Goal: Task Accomplishment & Management: Complete application form

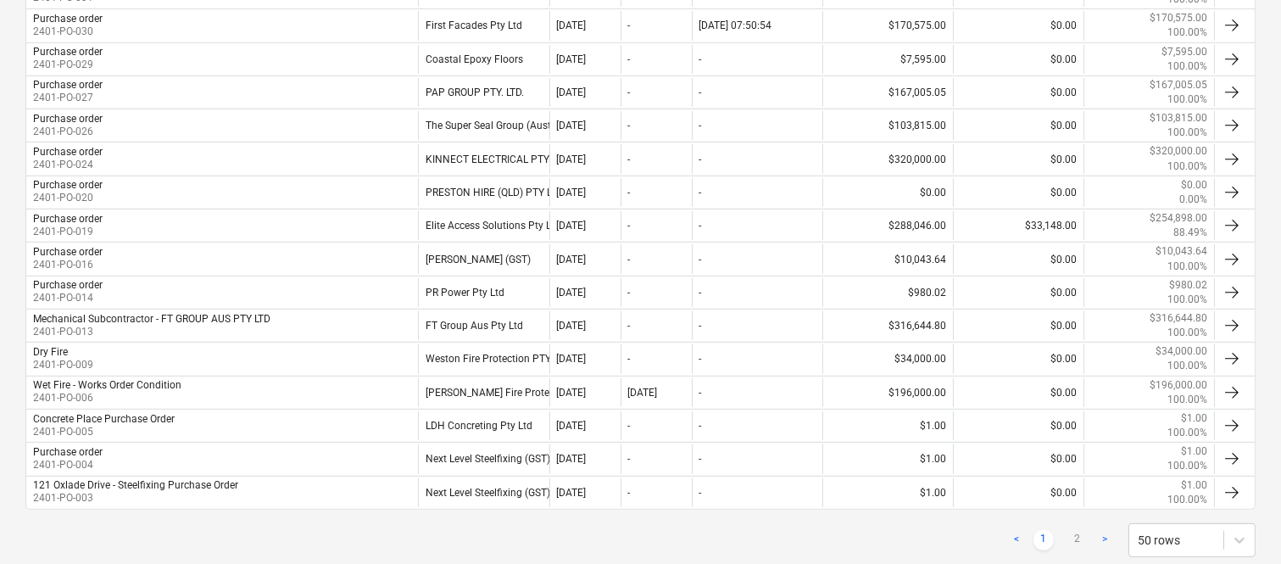
scroll to position [1585, 0]
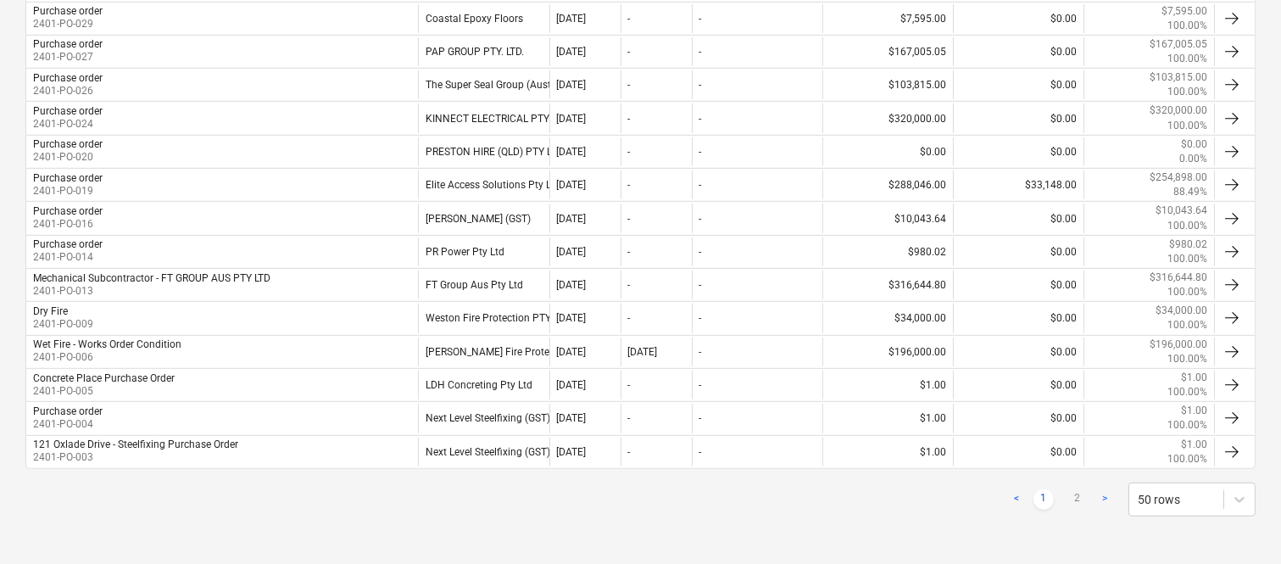
drag, startPoint x: 730, startPoint y: 452, endPoint x: 752, endPoint y: 509, distance: 60.9
click at [752, 509] on div "< 1 2 > 50 rows" at bounding box center [640, 499] width 1230 height 34
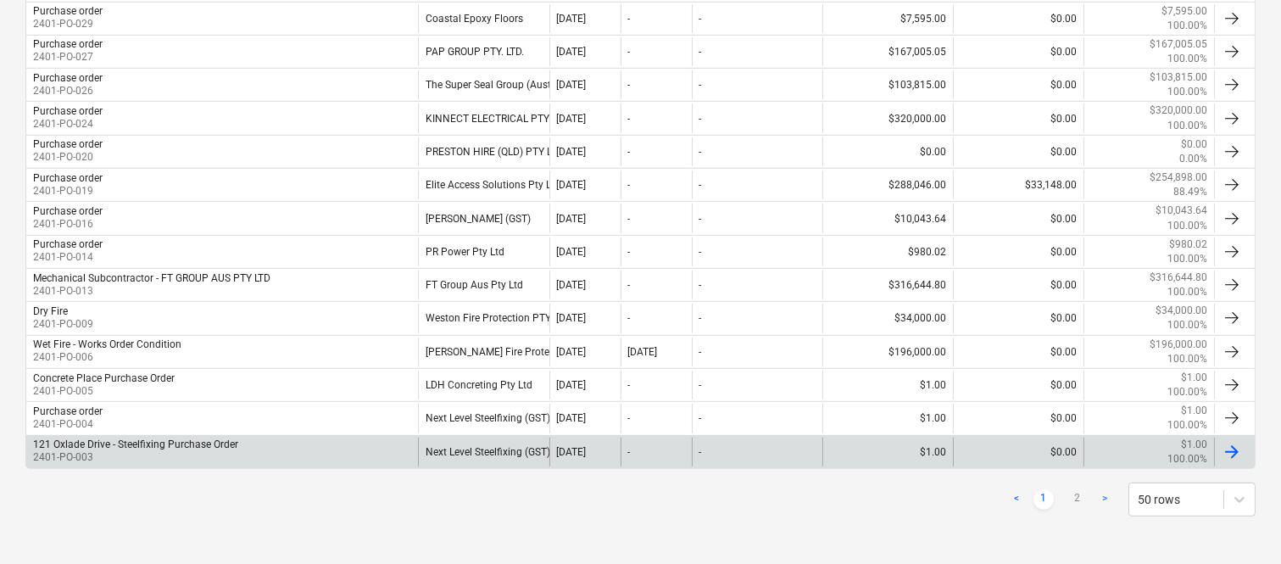
click at [726, 445] on div "-" at bounding box center [757, 451] width 131 height 29
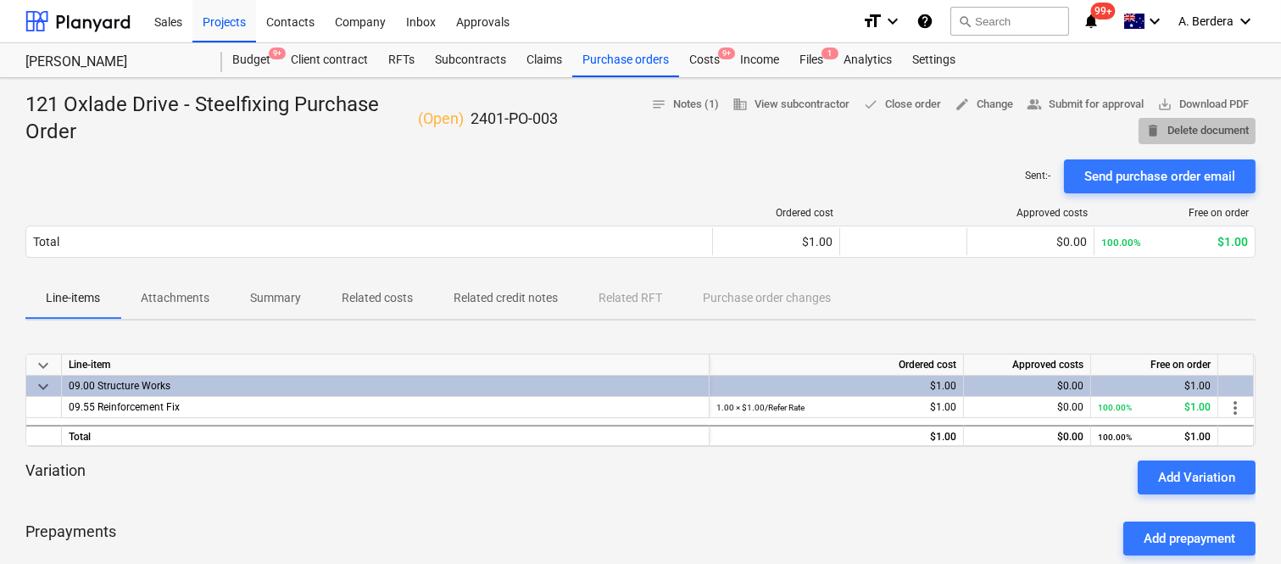
click at [1210, 133] on span "delete Delete document" at bounding box center [1196, 130] width 103 height 19
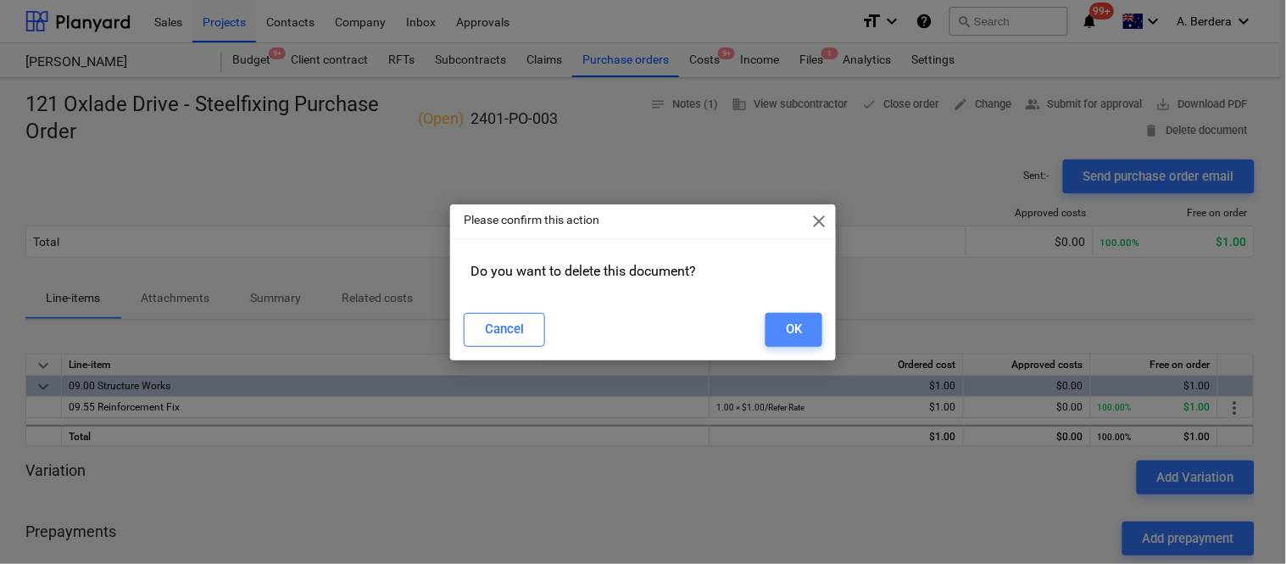
click at [775, 337] on button "OK" at bounding box center [793, 330] width 57 height 34
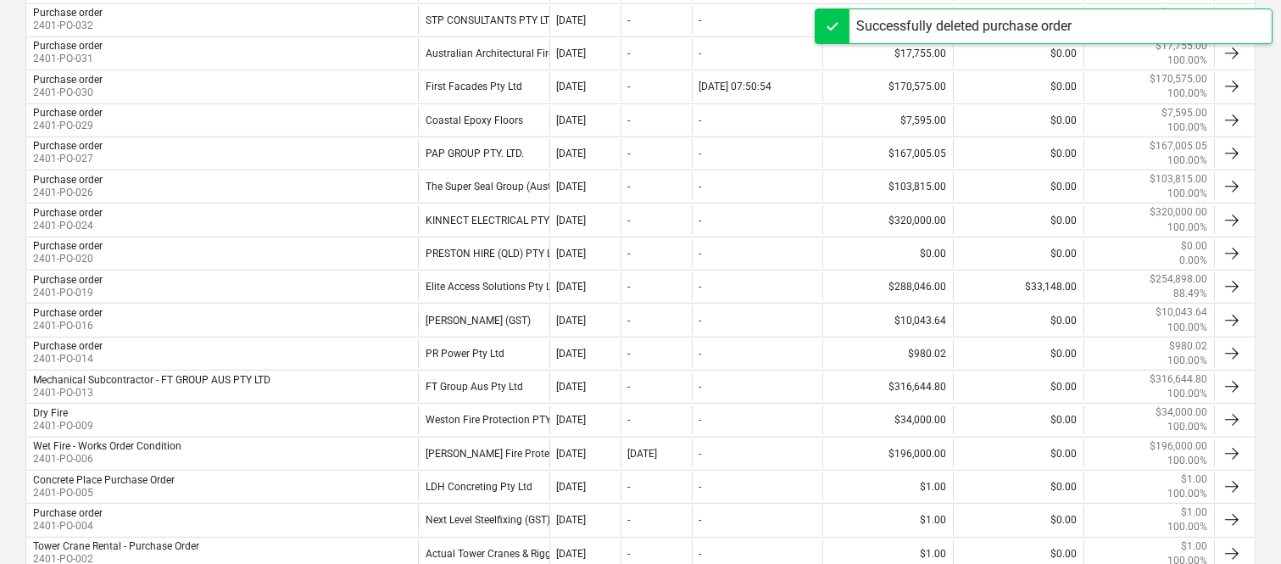
scroll to position [1585, 0]
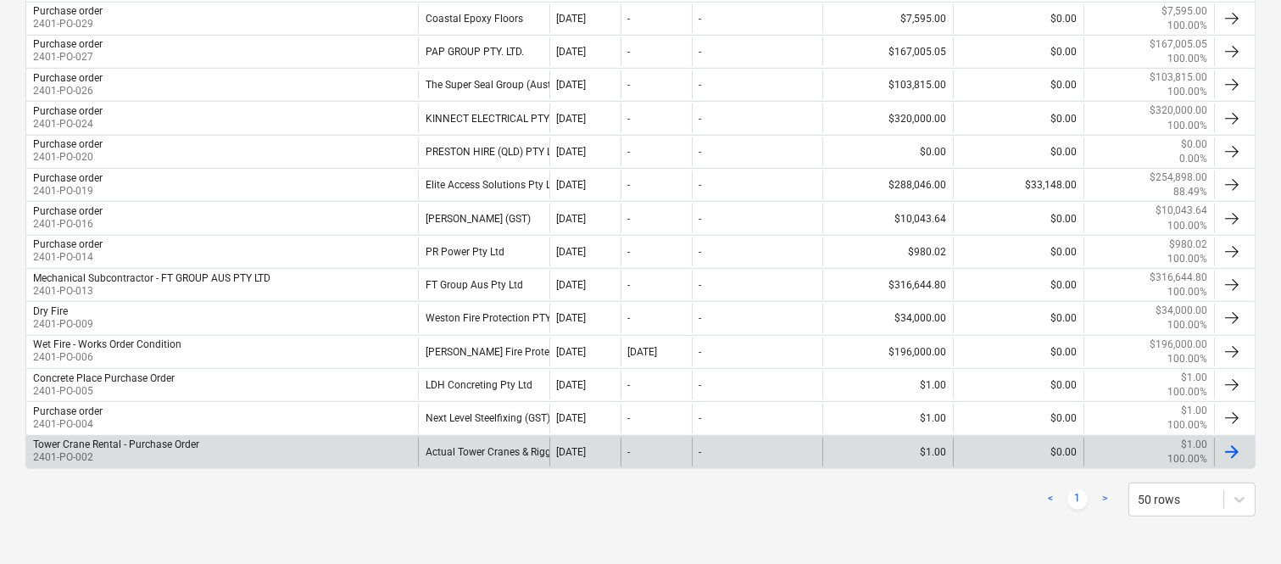
click at [760, 447] on div "-" at bounding box center [757, 451] width 131 height 29
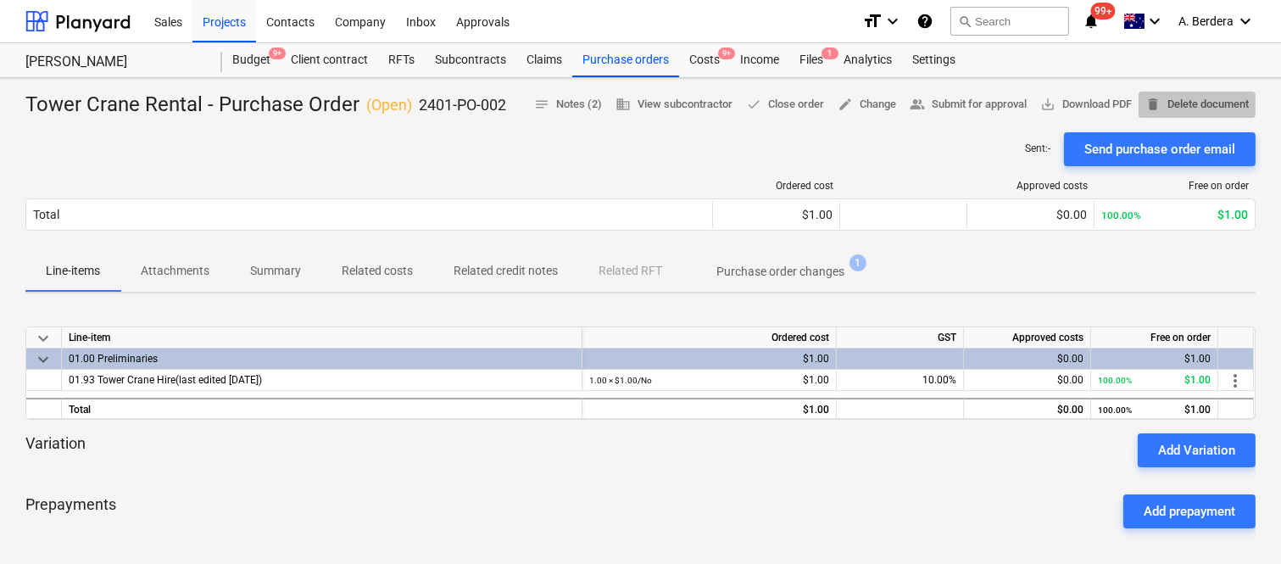
click at [1219, 108] on span "delete Delete document" at bounding box center [1196, 104] width 103 height 19
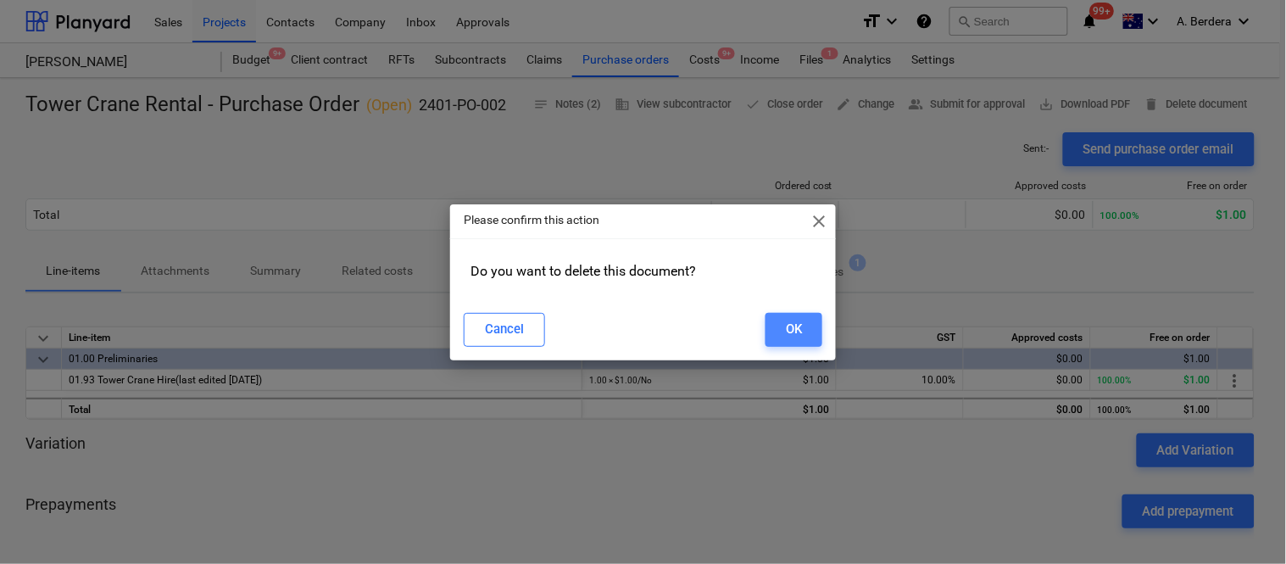
click at [803, 322] on button "OK" at bounding box center [793, 330] width 57 height 34
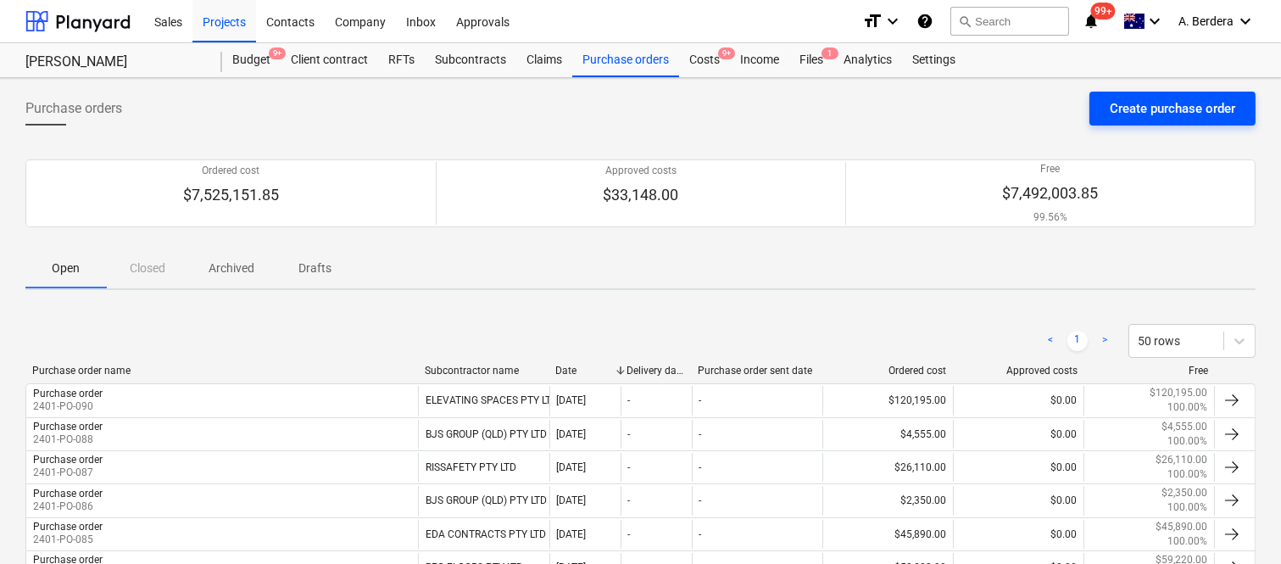
click at [1149, 108] on div "Create purchase order" at bounding box center [1172, 108] width 125 height 22
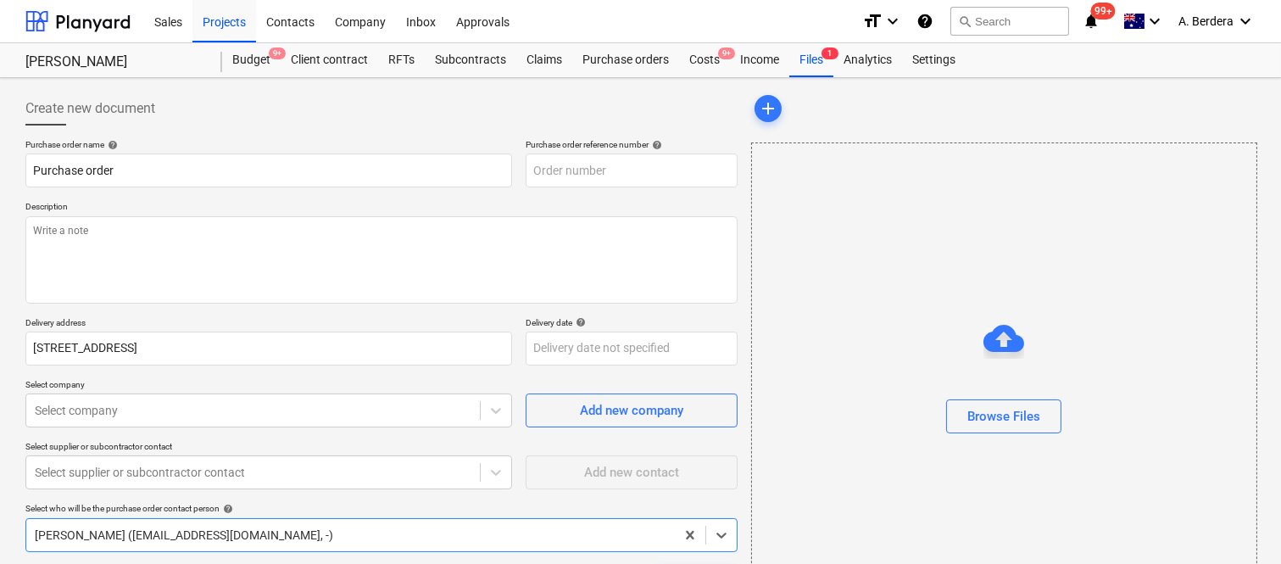
type textarea "x"
type input "2401-PO-091"
type textarea "x"
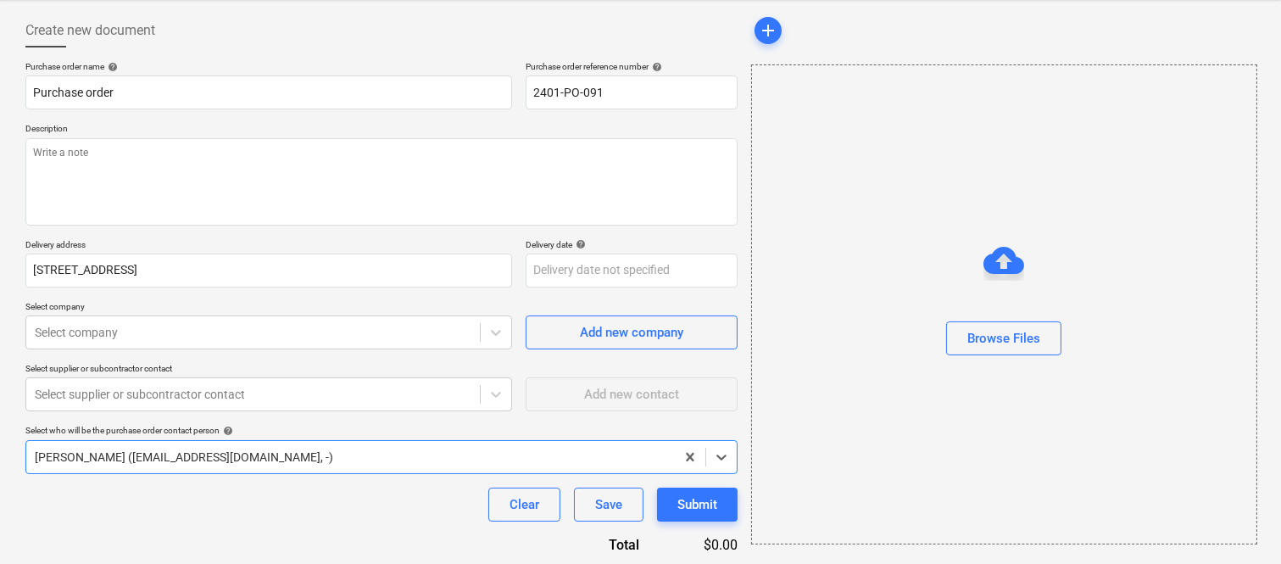
click at [172, 409] on body "Sales Projects Contacts Company Inbox Approvals format_size keyboard_arrow_down…" at bounding box center [640, 204] width 1281 height 564
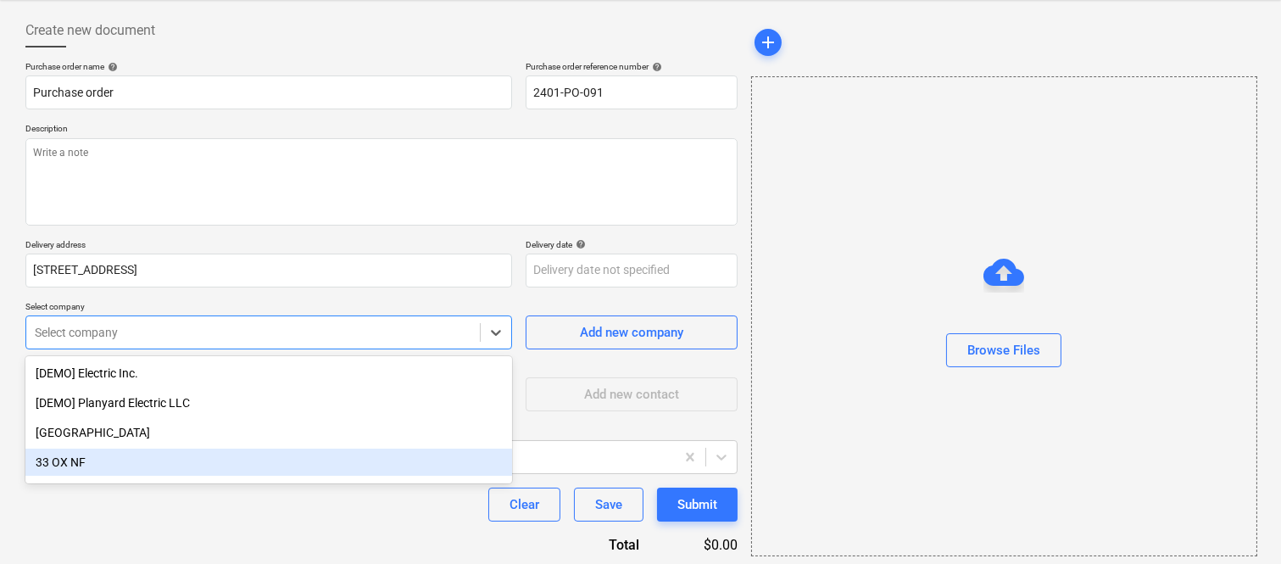
scroll to position [136, 0]
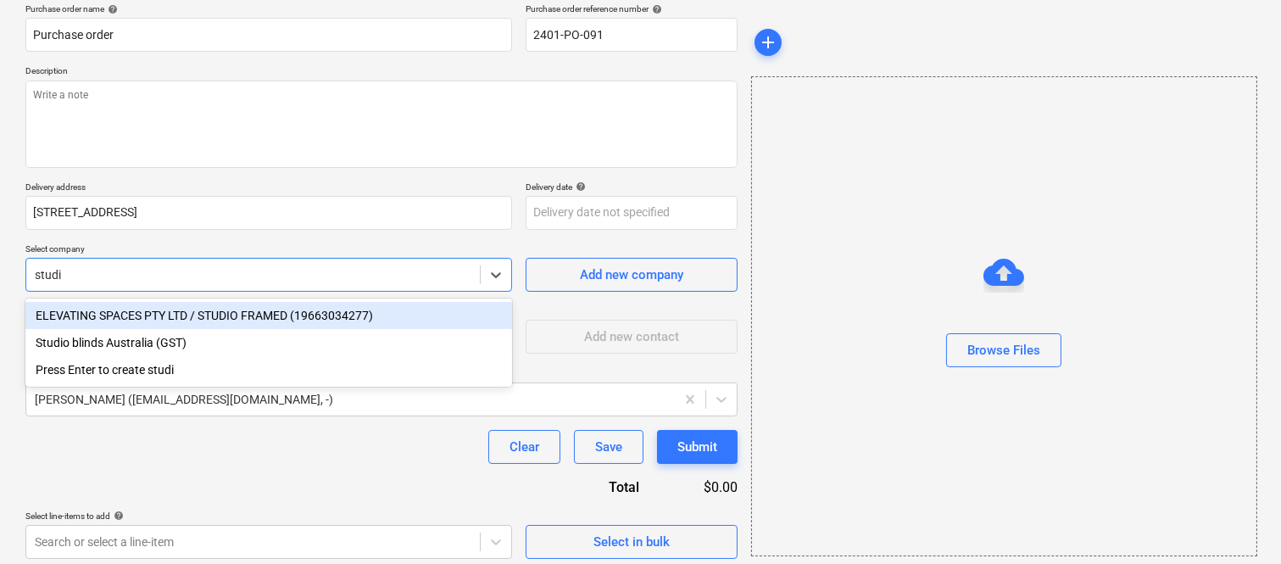
type input "studio"
click at [128, 315] on div "ELEVATING SPACES PTY LTD / STUDIO FRAMED (19663034277)" at bounding box center [268, 315] width 487 height 27
type textarea "x"
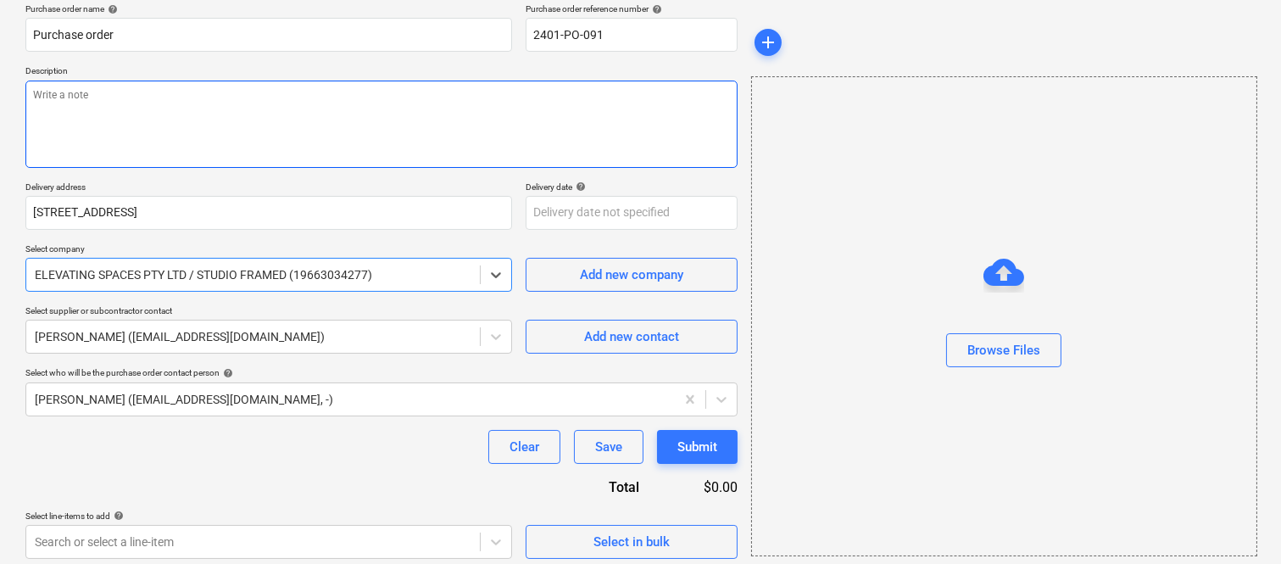
click at [346, 113] on textarea at bounding box center [381, 124] width 712 height 87
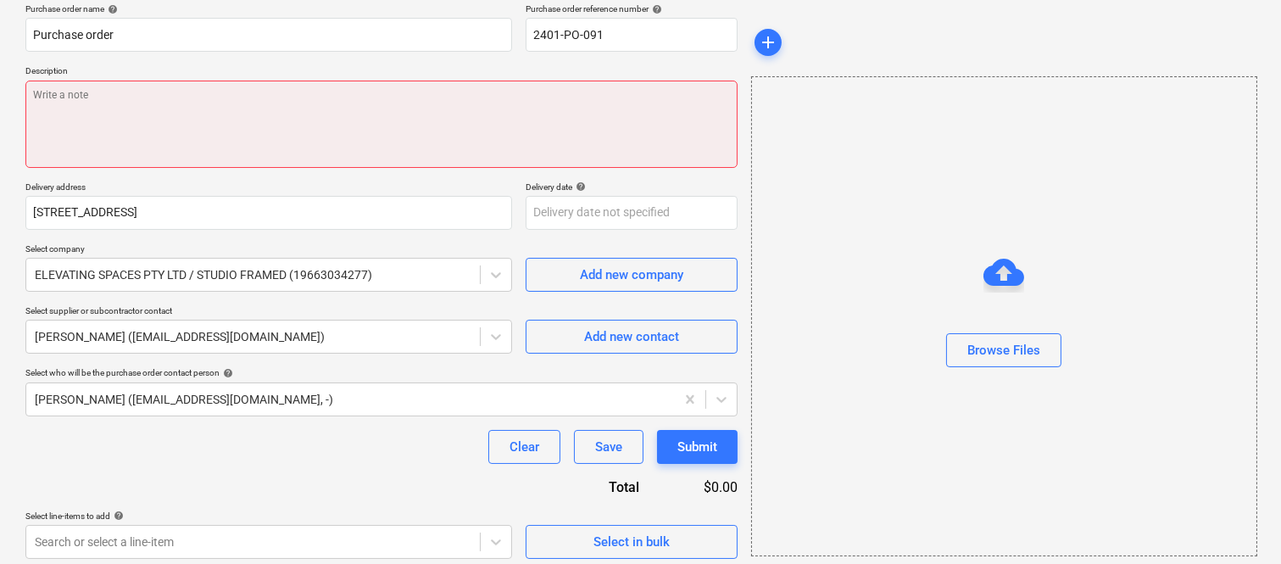
type textarea "x"
paste textarea "Fabric specifications: - Luxaflex semi-sheer fabric for the living room: [PERSO…"
type textarea "Fabric specifications: - Luxaflex semi-sheer fabric for the living room: [PERSO…"
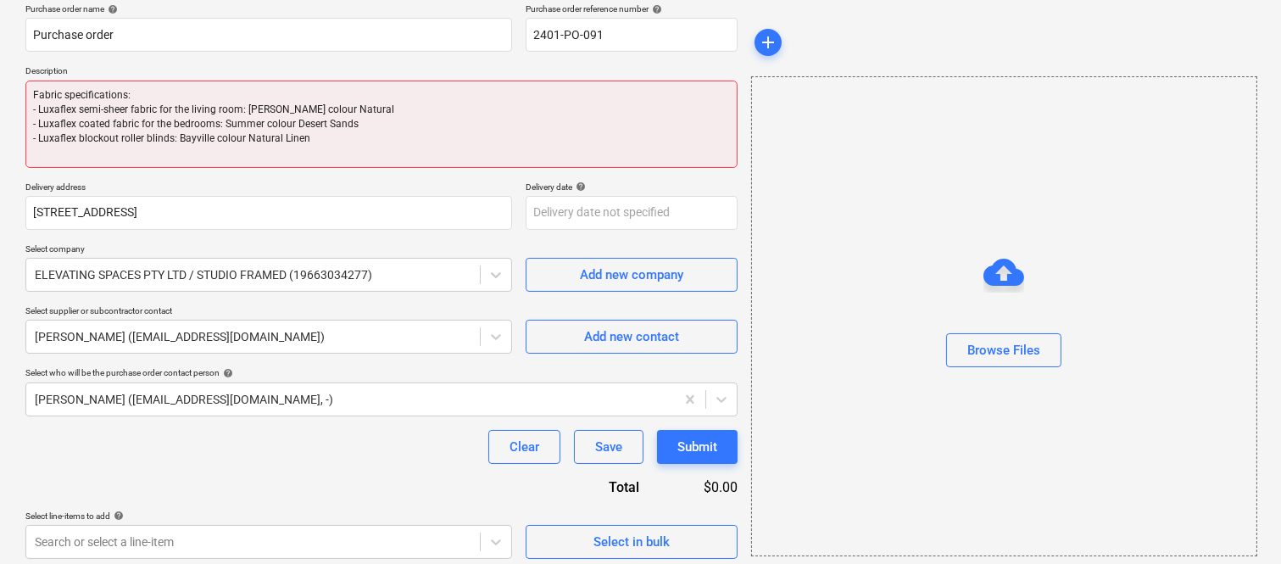
type textarea "x"
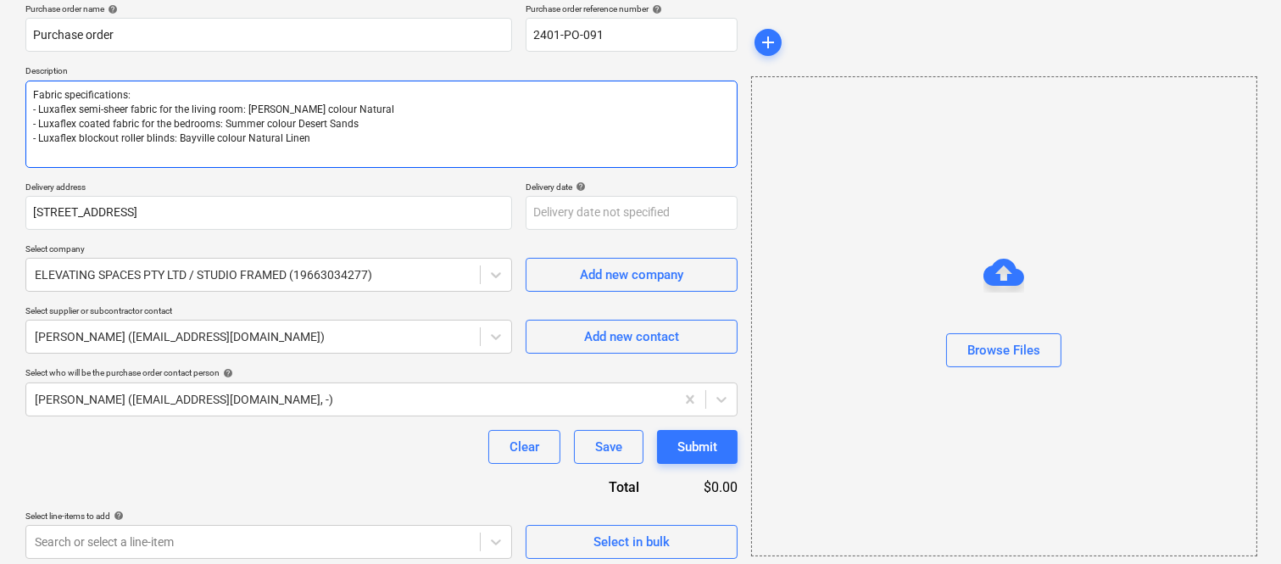
type textarea "Fabric specifications: - Luxaflex semi-sheer fabric for the living room: [PERSO…"
type textarea "x"
type textarea "Fabric specifications: - Luxaflex semi-sheer fabric for the living room: [PERSO…"
type textarea "x"
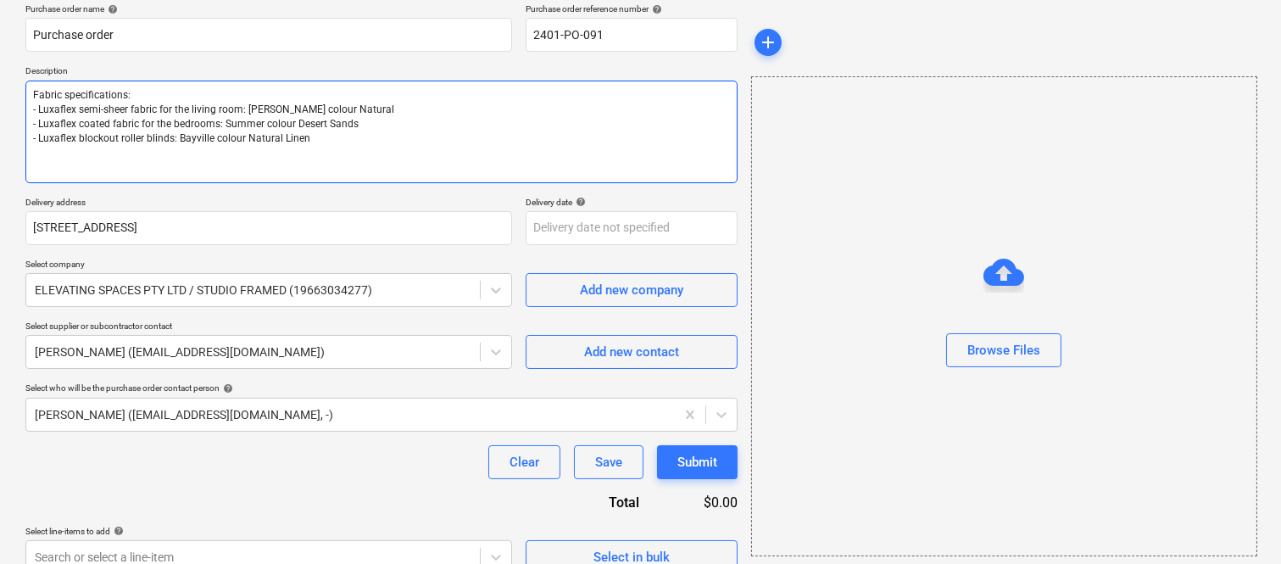
type textarea "Fabric specifications: - Luxaflex semi-sheer fabric for the living room: [PERSO…"
type textarea "x"
type textarea "Fabric specifications: - Luxaflex semi-sheer fabric for the living room: [PERSO…"
type textarea "x"
type textarea "Fabric specifications: - Luxaflex semi-sheer fabric for the living room: [PERSO…"
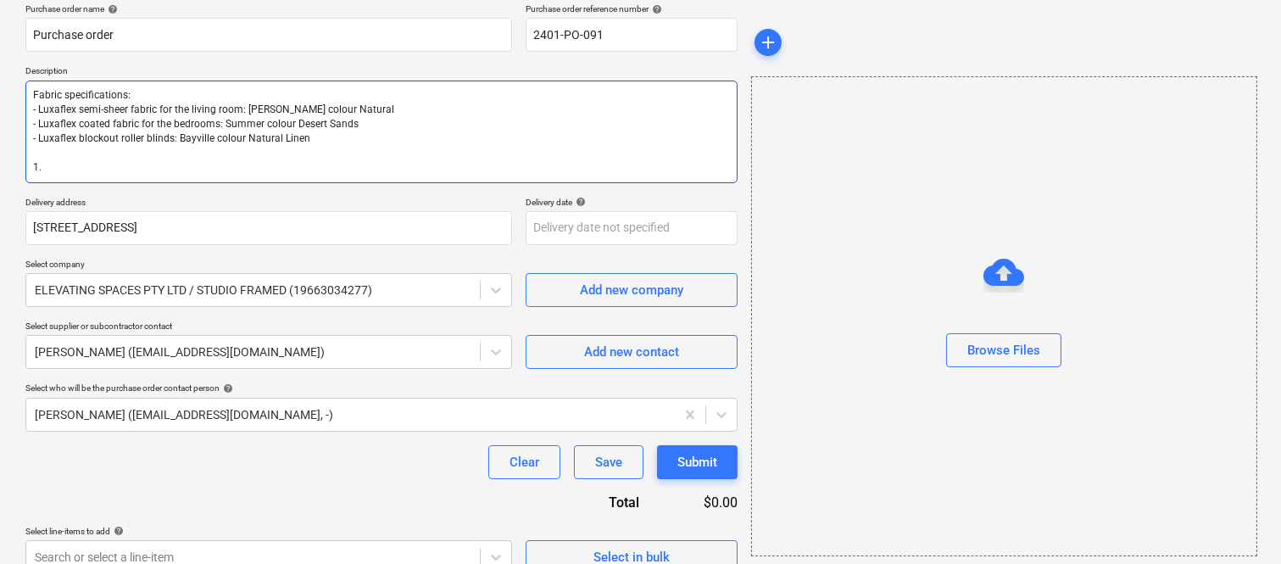
paste textarea "U001 Supply and install custom made Luxaflex window furnishings as per below: M…"
type textarea "x"
type textarea "Fabric specifications: - Luxaflex semi-sheer fabric for the living room: [PERSO…"
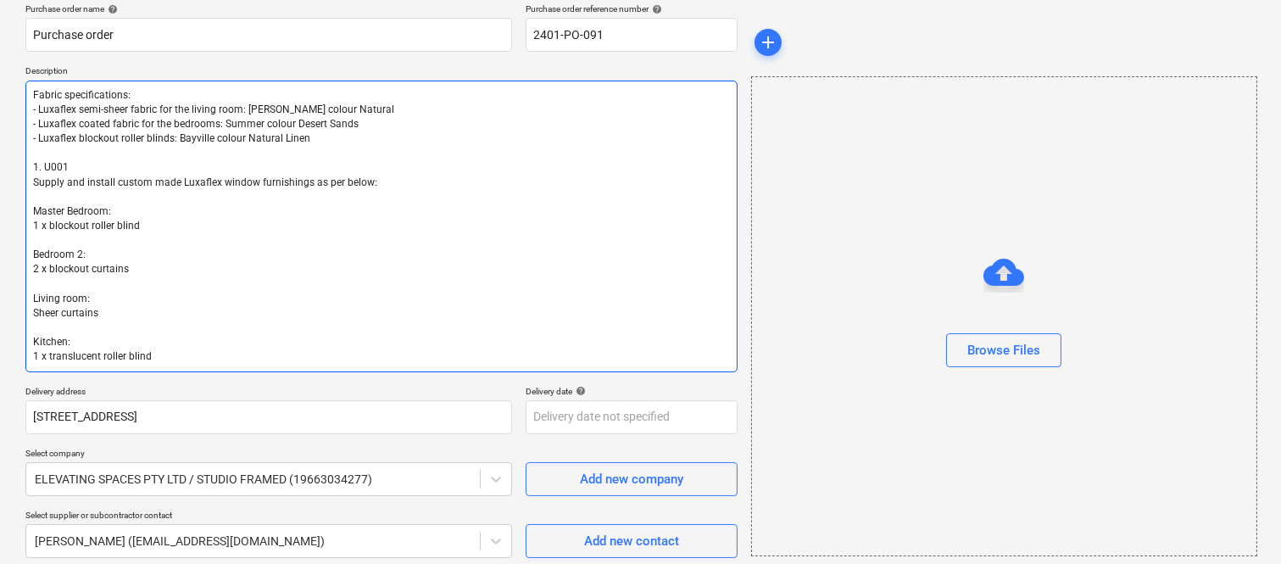
type textarea "x"
type textarea "Fabric specifications: - Luxaflex semi-sheer fabric for the living room: [PERSO…"
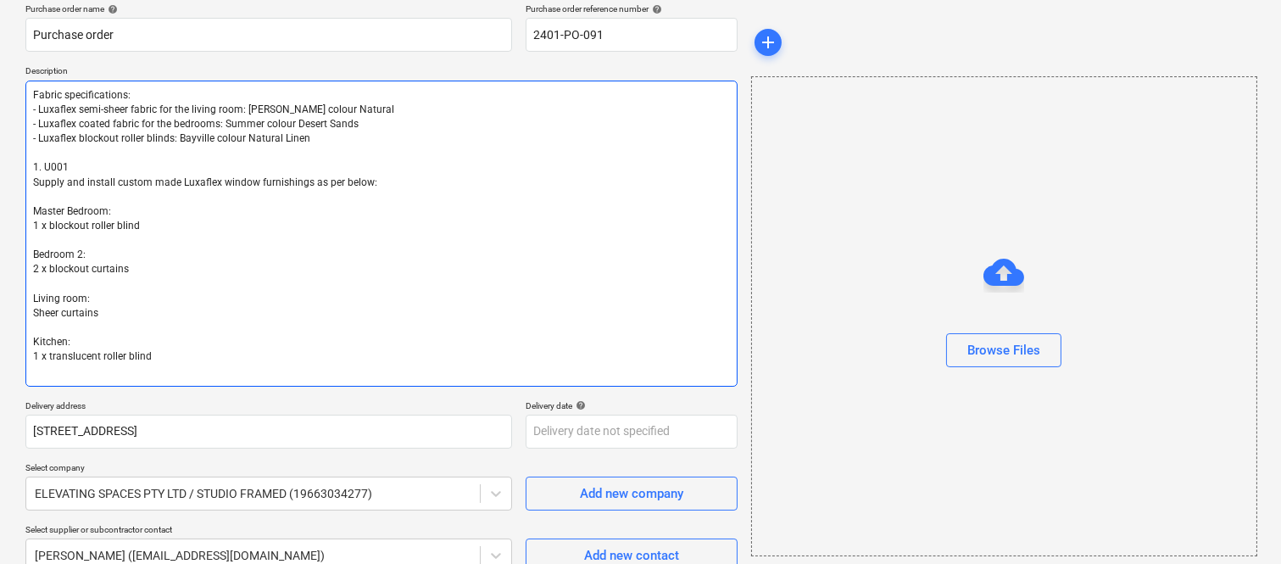
type textarea "x"
type textarea "Fabric specifications: - Luxaflex semi-sheer fabric for the living room: [PERSO…"
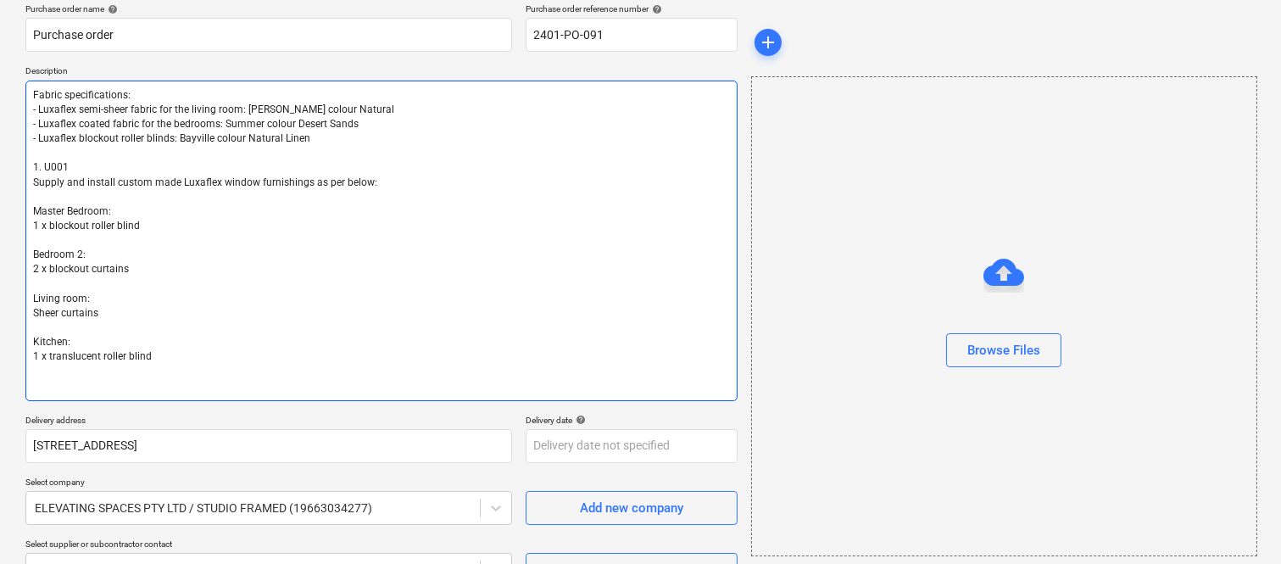
type textarea "x"
type textarea "Fabric specifications: - Luxaflex semi-sheer fabric for the living room: [PERSO…"
type textarea "x"
type textarea "Fabric specifications: - Luxaflex semi-sheer fabric for the living room: [PERSO…"
type textarea "x"
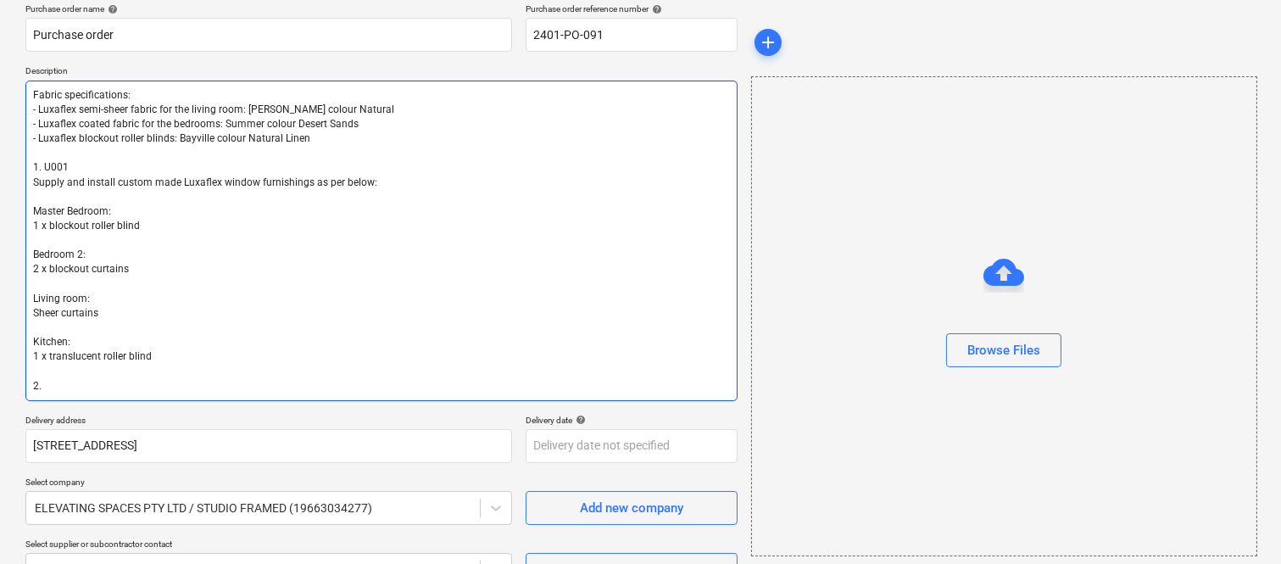
type textarea "Fabric specifications: - Luxaflex semi-sheer fabric for the living room: [PERSO…"
type textarea "x"
paste textarea "U002 Supply and install custom made Luxaflex window furnishings as per below: M…"
type textarea "Fabric specifications: - Luxaflex semi-sheer fabric for the living room: [PERSO…"
type textarea "x"
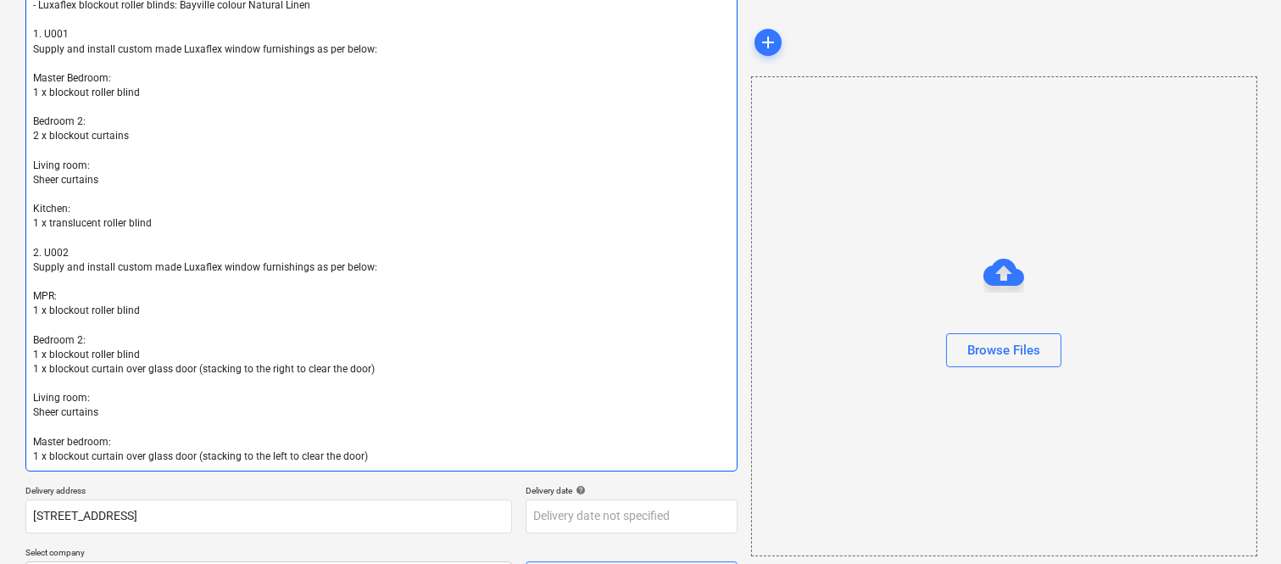
scroll to position [274, 0]
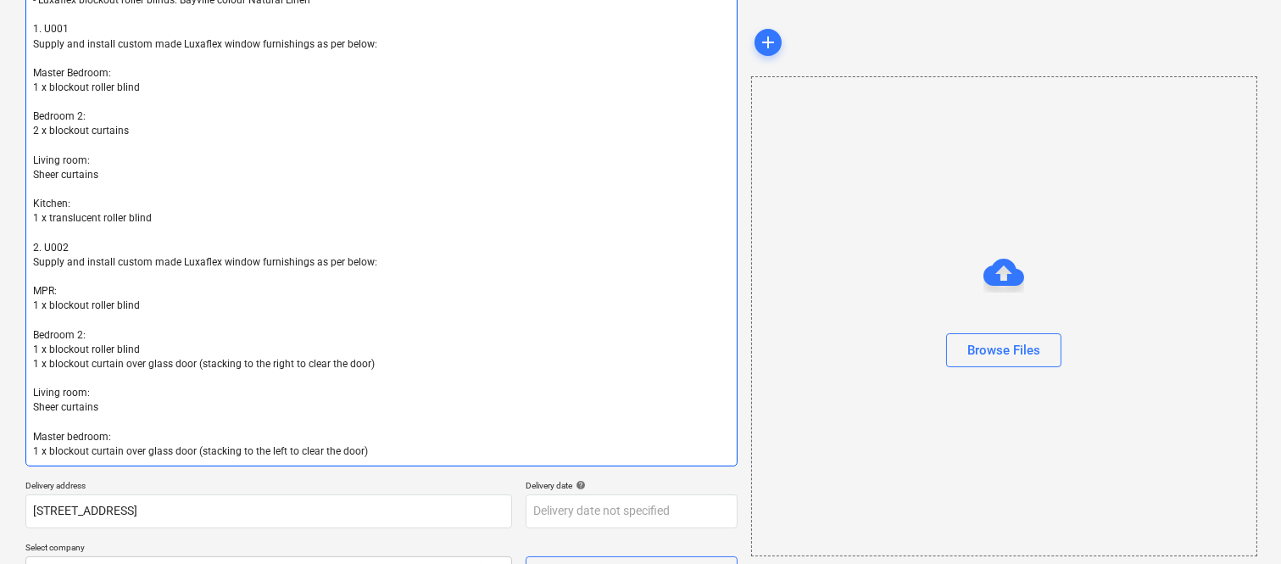
type textarea "Fabric specifications: - Luxaflex semi-sheer fabric for the living room: [PERSO…"
type textarea "x"
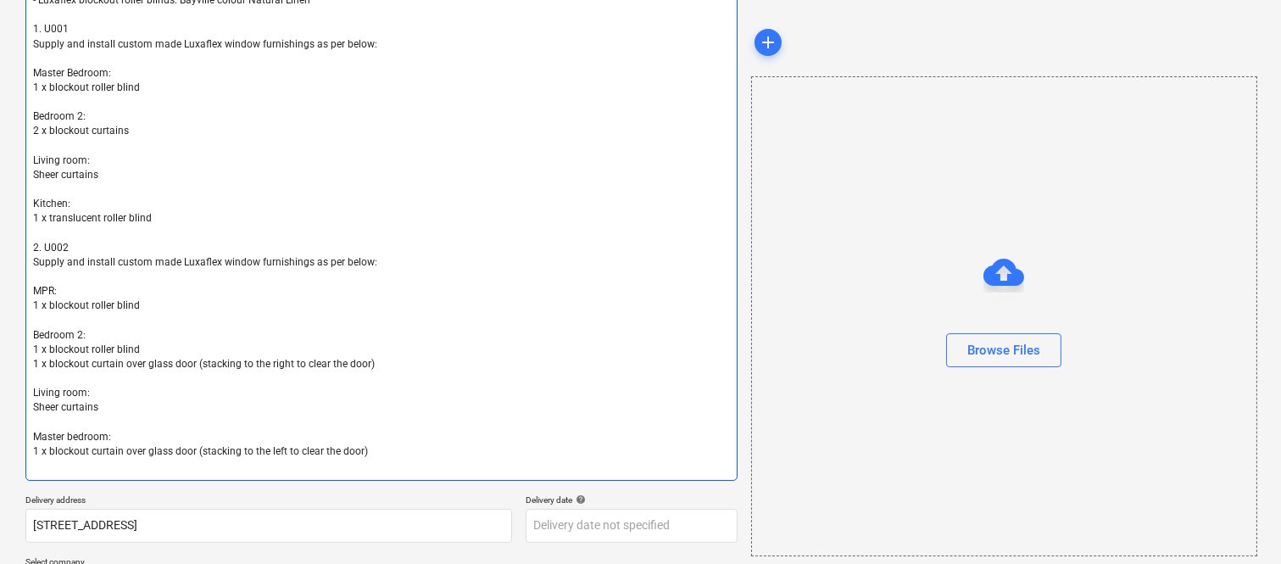
type textarea "Fabric specifications: - Luxaflex semi-sheer fabric for the living room: [PERSO…"
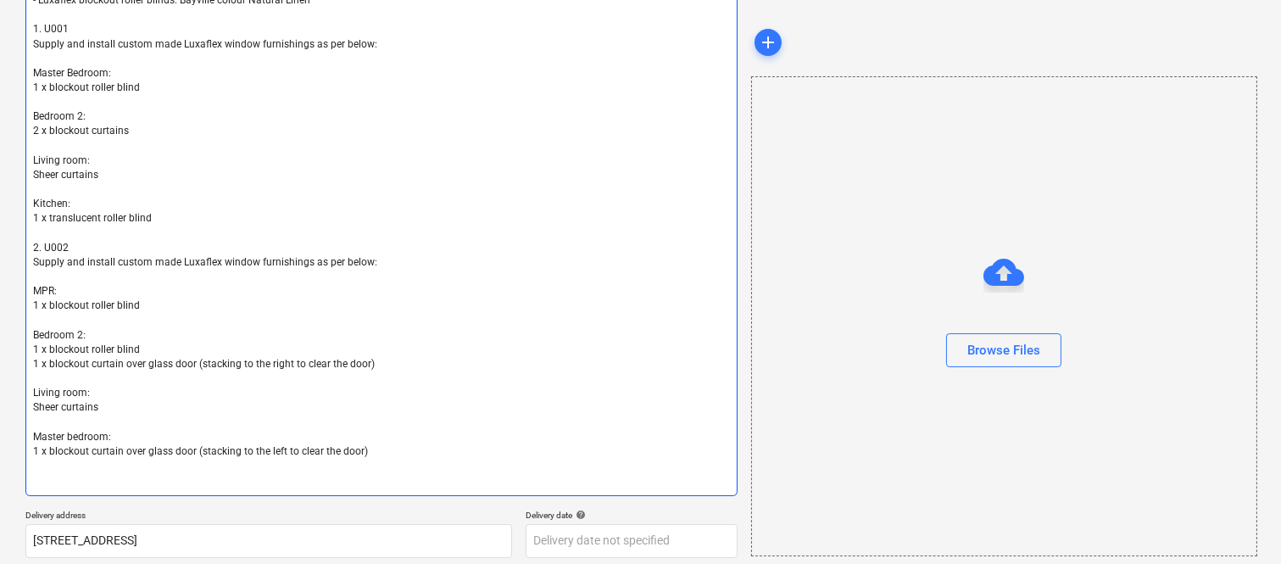
type textarea "x"
type textarea "Fabric specifications: - Luxaflex semi-sheer fabric for the living room: [PERSO…"
type textarea "x"
type textarea "Fabric specifications: - Luxaflex semi-sheer fabric for the living room: [PERSO…"
type textarea "x"
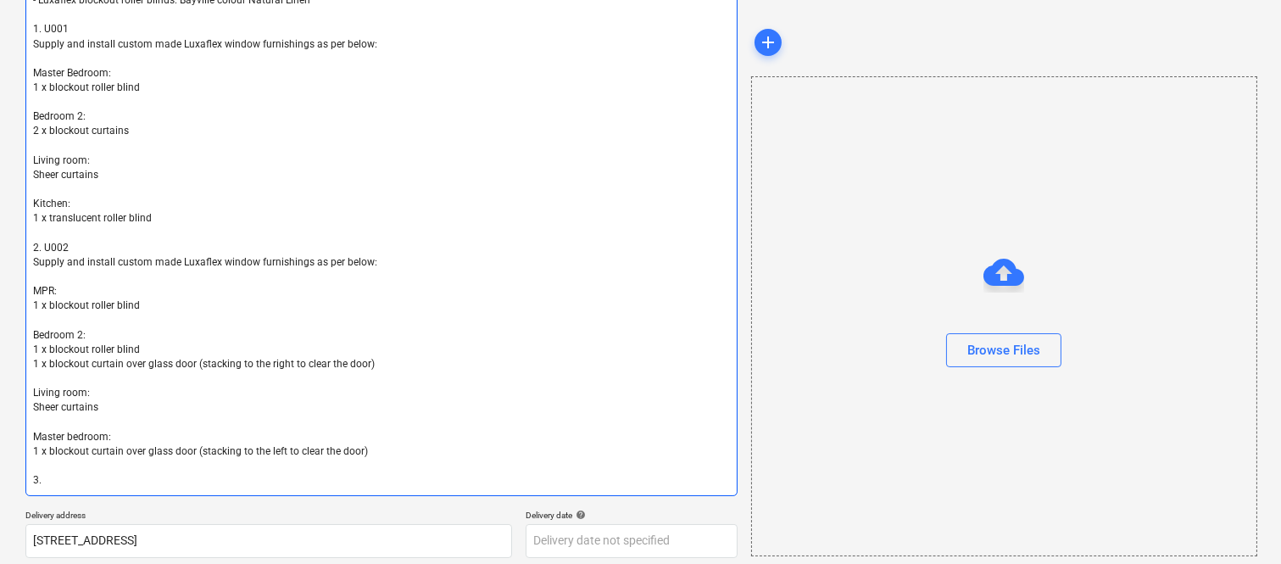
type textarea "Fabric specifications: - Luxaflex semi-sheer fabric for the living room: [PERSO…"
paste textarea "U003 Supply and install custom made Luxaflex window furnishings as per below: M…"
type textarea "x"
type textarea "Fabric specifications: - Luxaflex semi-sheer fabric for the living room: [PERSO…"
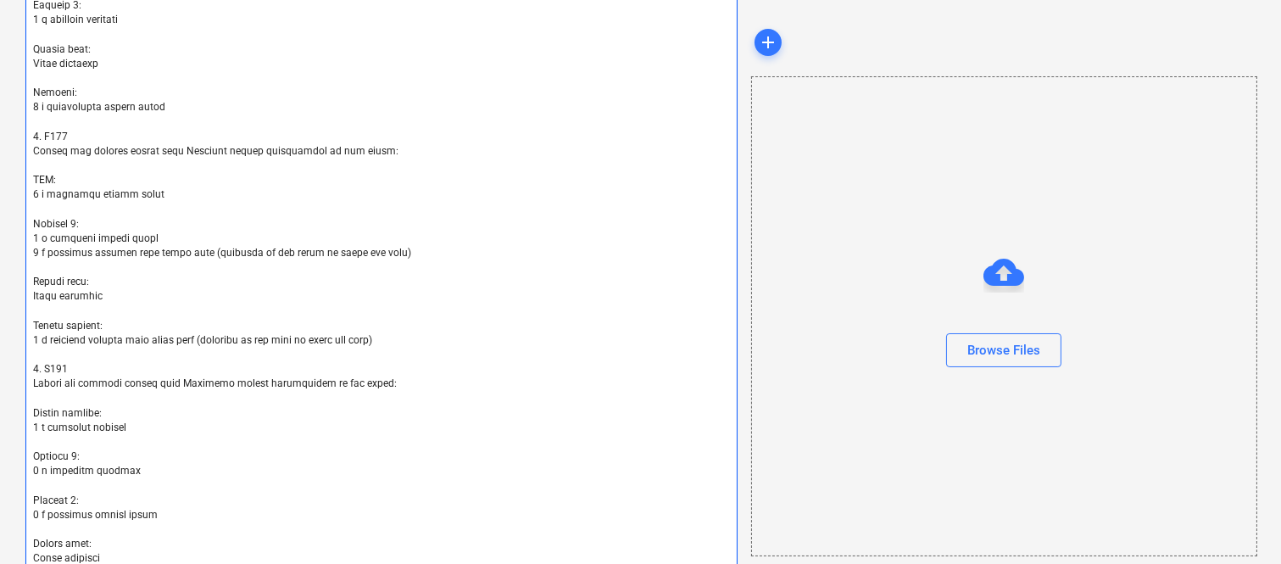
scroll to position [799, 0]
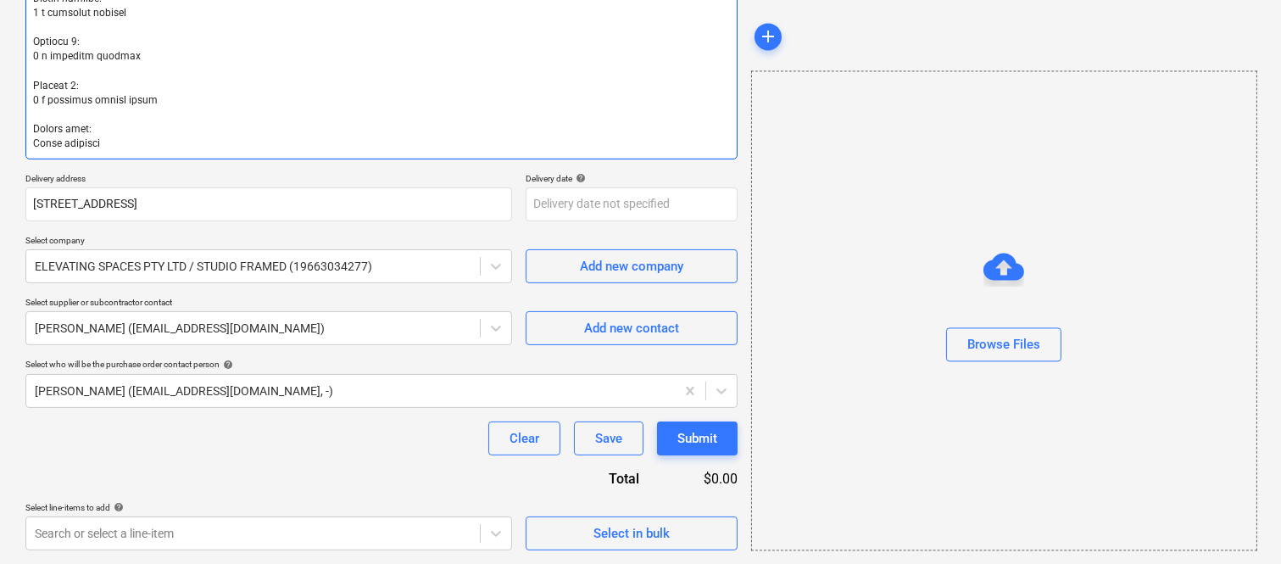
type textarea "x"
type textarea "Fabric specifications: - Luxaflex semi-sheer fabric for the living room: [PERSO…"
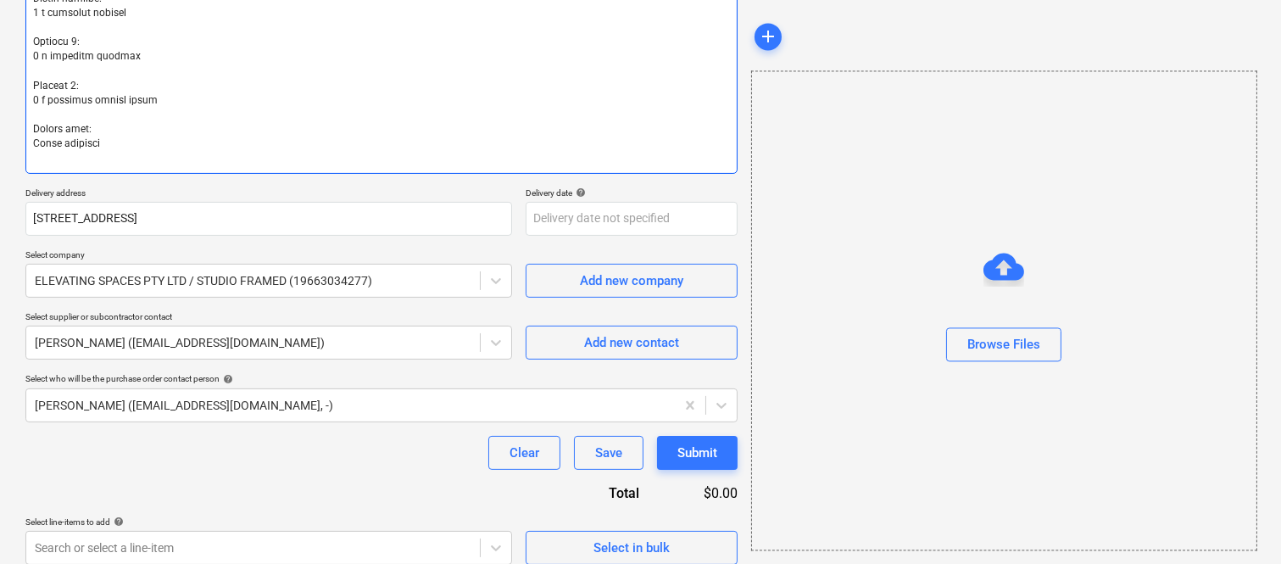
type textarea "x"
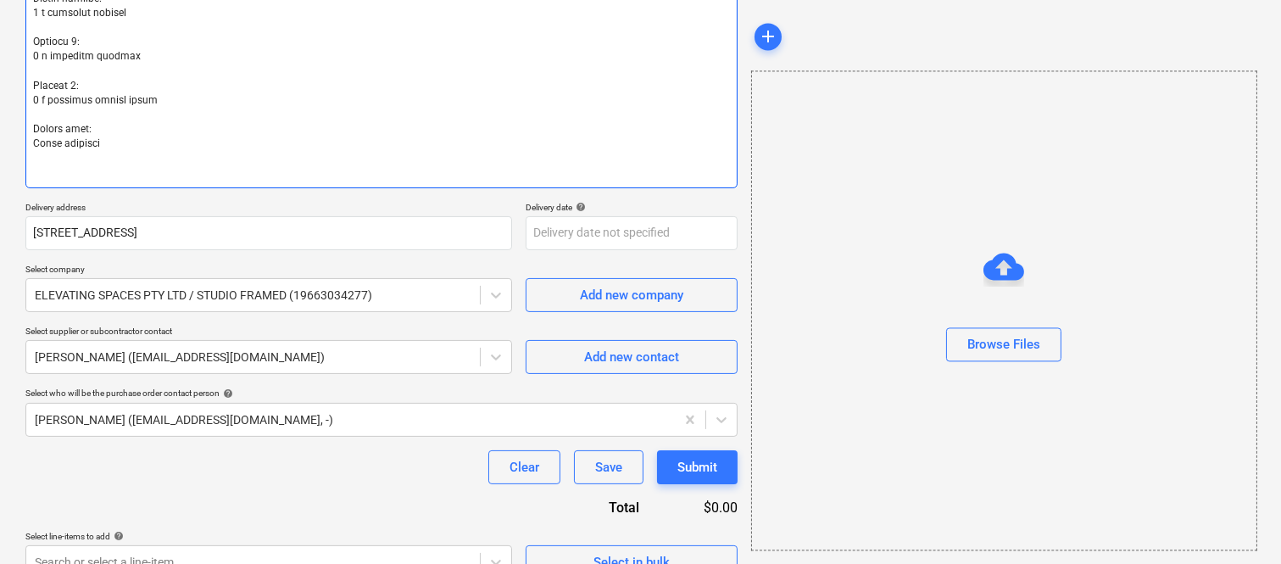
type textarea "Fabric specifications: - Luxaflex semi-sheer fabric for the living room: [PERSO…"
type textarea "x"
type textarea "Fabric specifications: - Luxaflex semi-sheer fabric for the living room: [PERSO…"
type textarea "x"
type textarea "Fabric specifications: - Luxaflex semi-sheer fabric for the living room: [PERSO…"
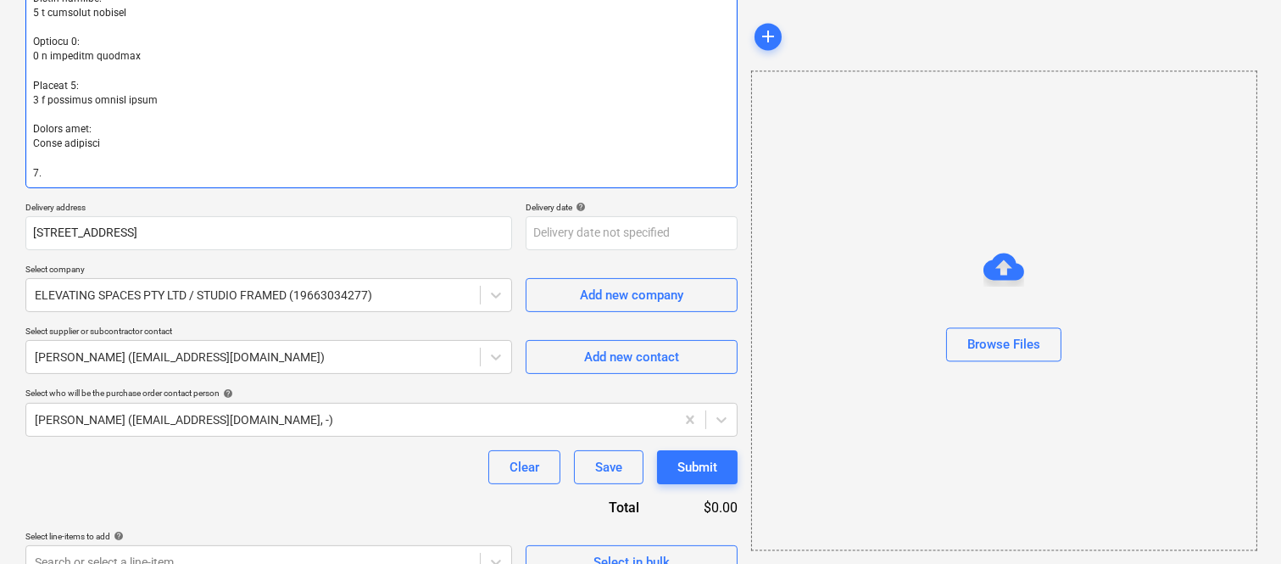
type textarea "x"
type textarea "Fabric specifications: - Luxaflex semi-sheer fabric for the living room: [PERSO…"
paste textarea "U004 Supply and install custom made Luxaflex window furnishings as per below: M…"
type textarea "x"
type textarea "Fabric specifications: - Luxaflex semi-sheer fabric for the living room: [PERSO…"
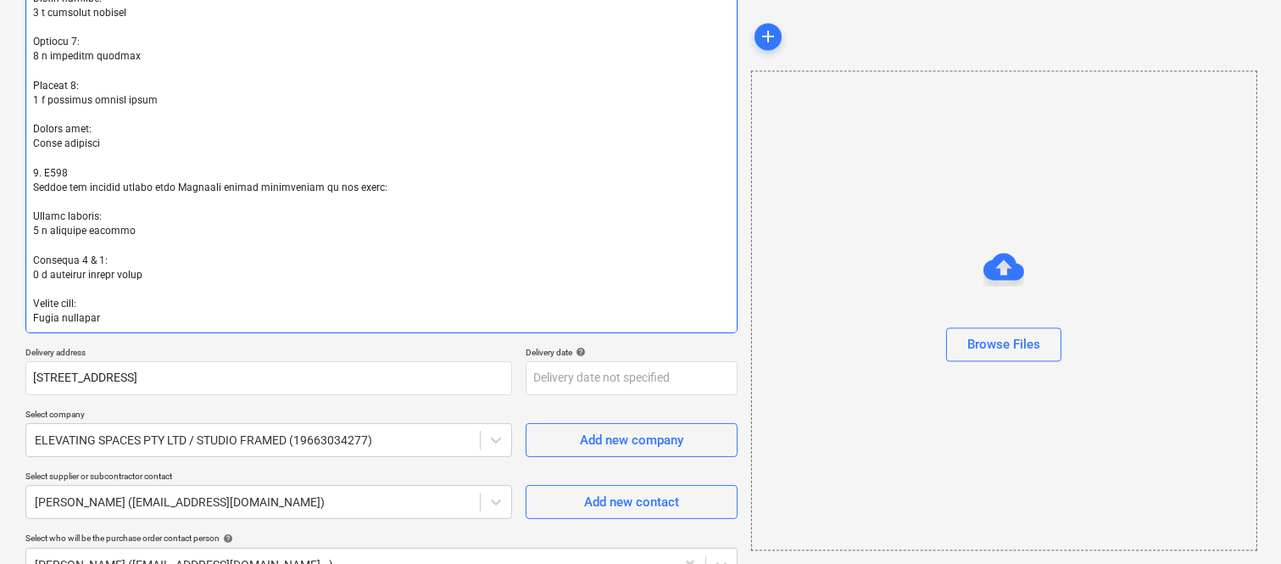
type textarea "x"
type textarea "Fabric specifications: - Luxaflex semi-sheer fabric for the living room: [PERSO…"
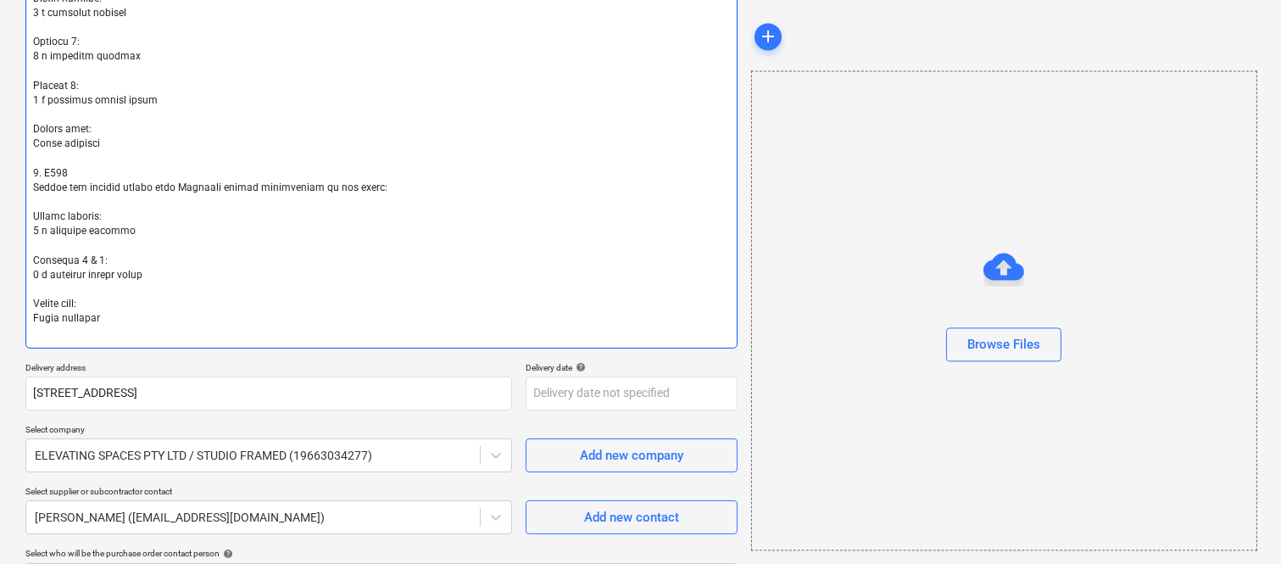
type textarea "x"
type textarea "Fabric specifications: - Luxaflex semi-sheer fabric for the living room: [PERSO…"
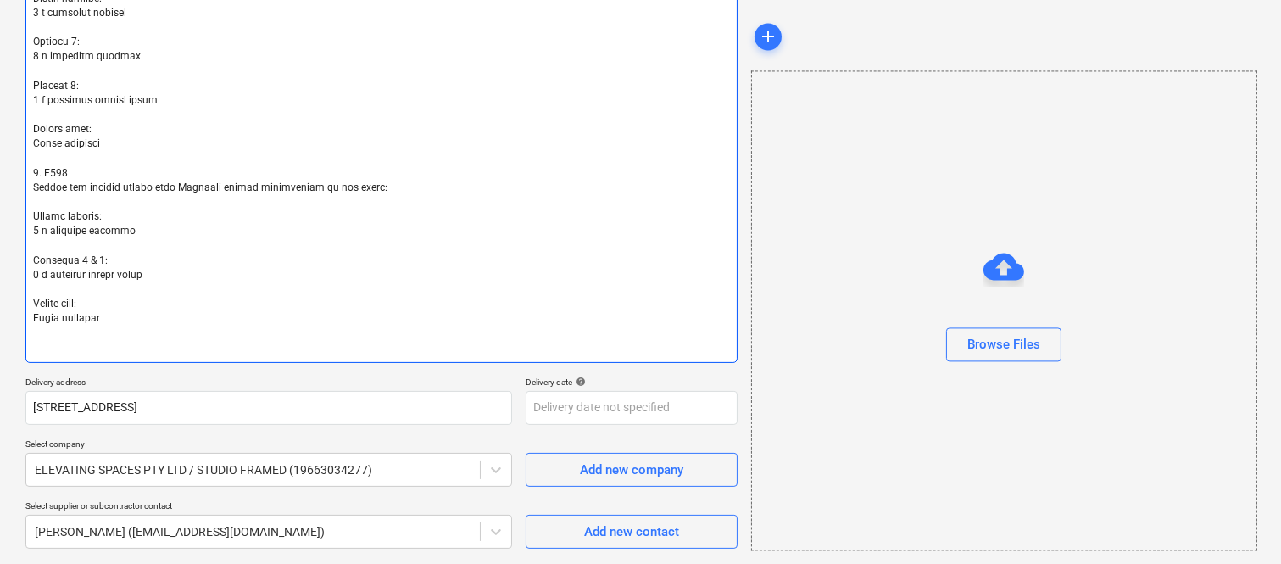
type textarea "x"
type textarea "Fabric specifications: - Luxaflex semi-sheer fabric for the living room: [PERSO…"
type textarea "x"
type textarea "Fabric specifications: - Luxaflex semi-sheer fabric for the living room: [PERSO…"
type textarea "x"
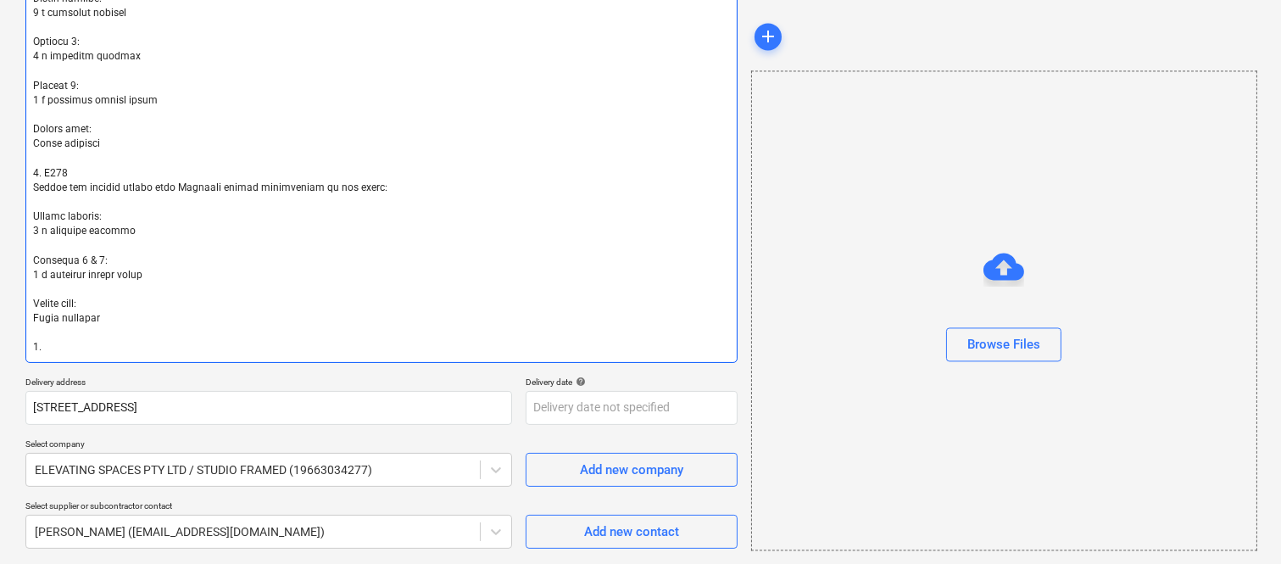
type textarea "Fabric specifications: - Luxaflex semi-sheer fabric for the living room: [PERSO…"
paste textarea "U101 Supply and install custom made Luxaflex window furnishings as per below: M…"
type textarea "x"
type textarea "Fabric specifications: - Luxaflex semi-sheer fabric for the living room: [PERSO…"
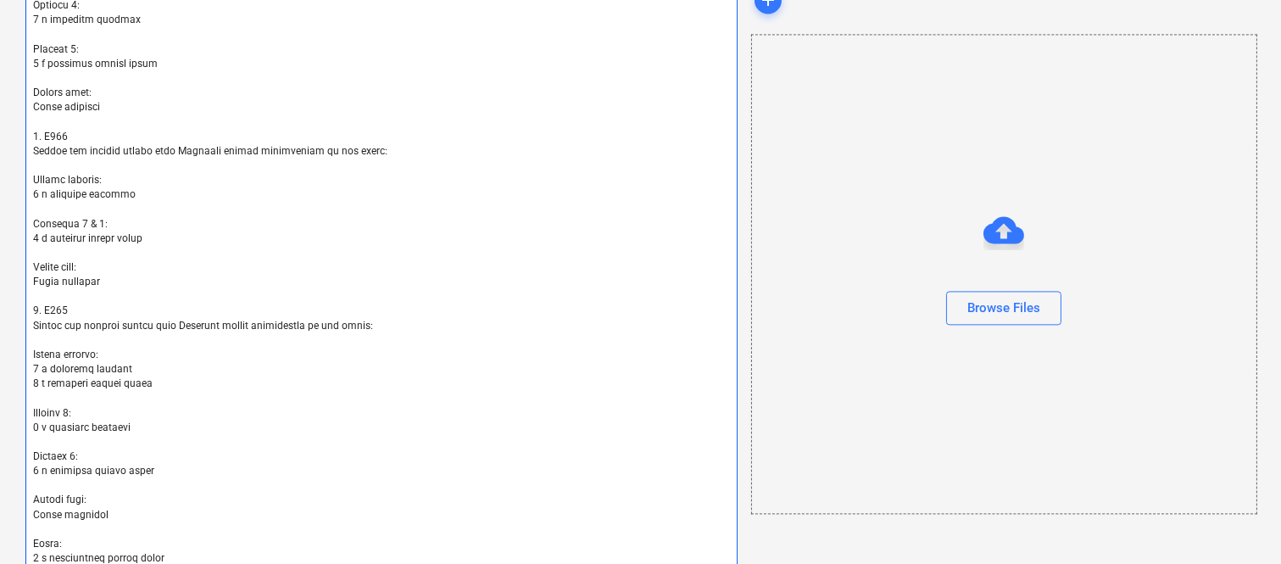
scroll to position [1249, 0]
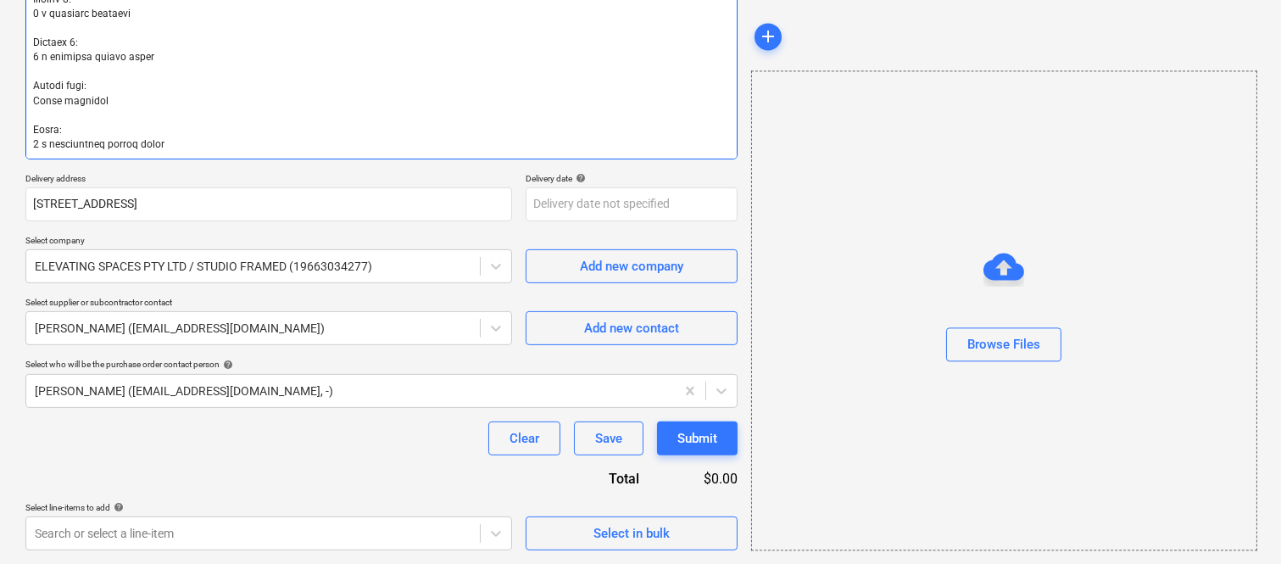
type textarea "x"
type textarea "Fabric specifications: - Luxaflex semi-sheer fabric for the living room: [PERSO…"
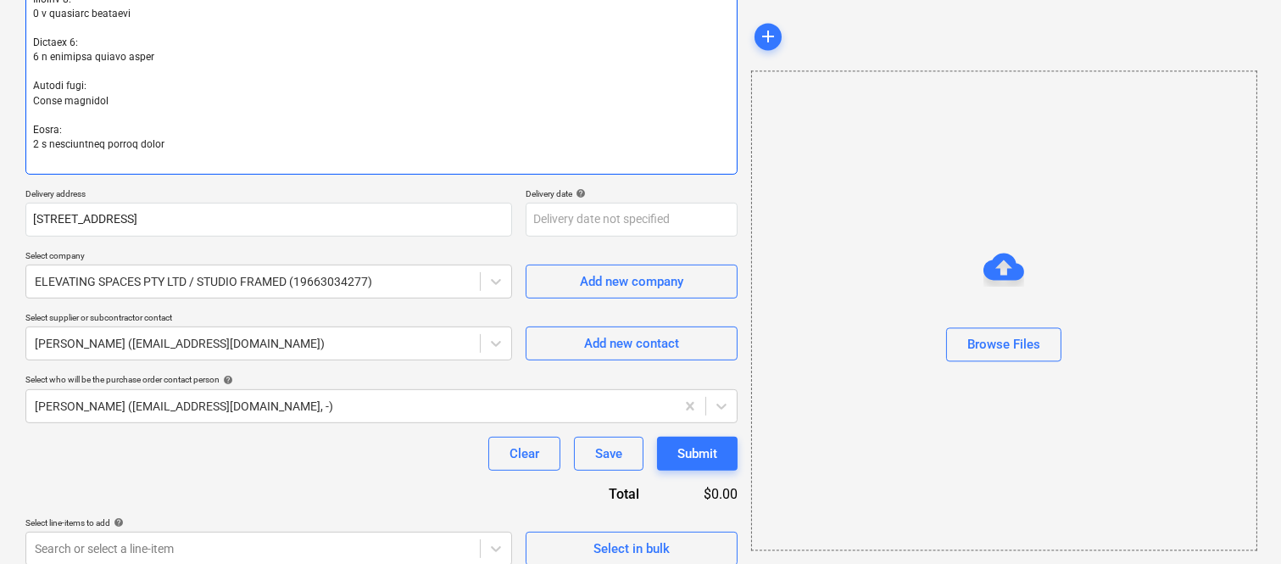
type textarea "x"
type textarea "Fabric specifications: - Luxaflex semi-sheer fabric for the living room: [PERSO…"
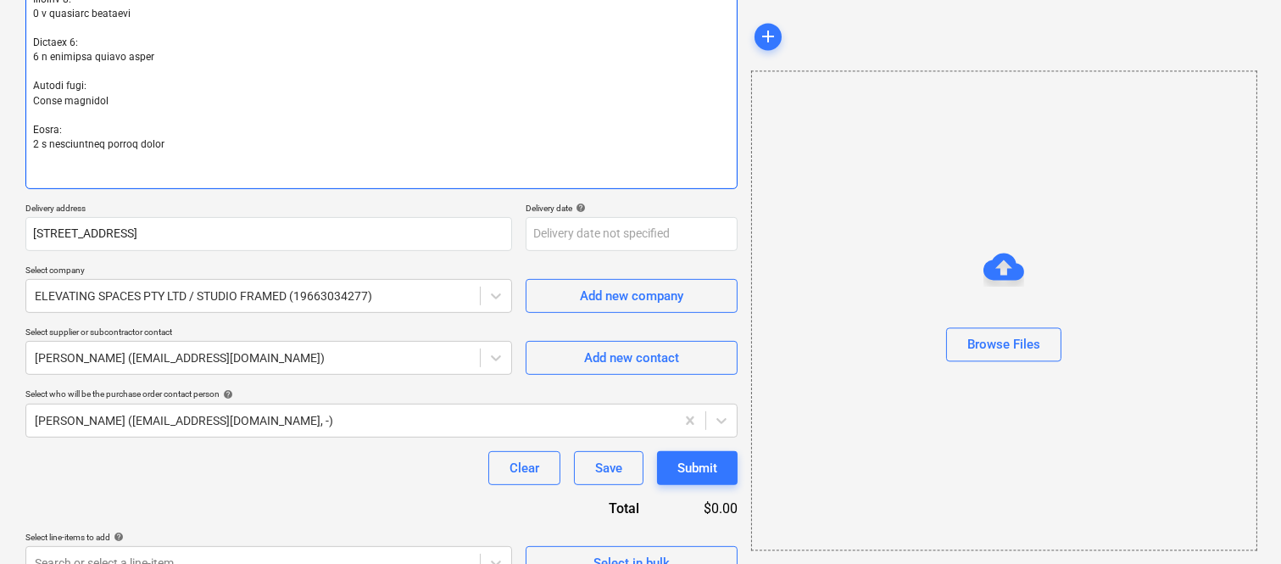
type textarea "x"
type textarea "Fabric specifications: - Luxaflex semi-sheer fabric for the living room: [PERSO…"
type textarea "x"
type textarea "Fabric specifications: - Luxaflex semi-sheer fabric for the living room: [PERSO…"
type textarea "x"
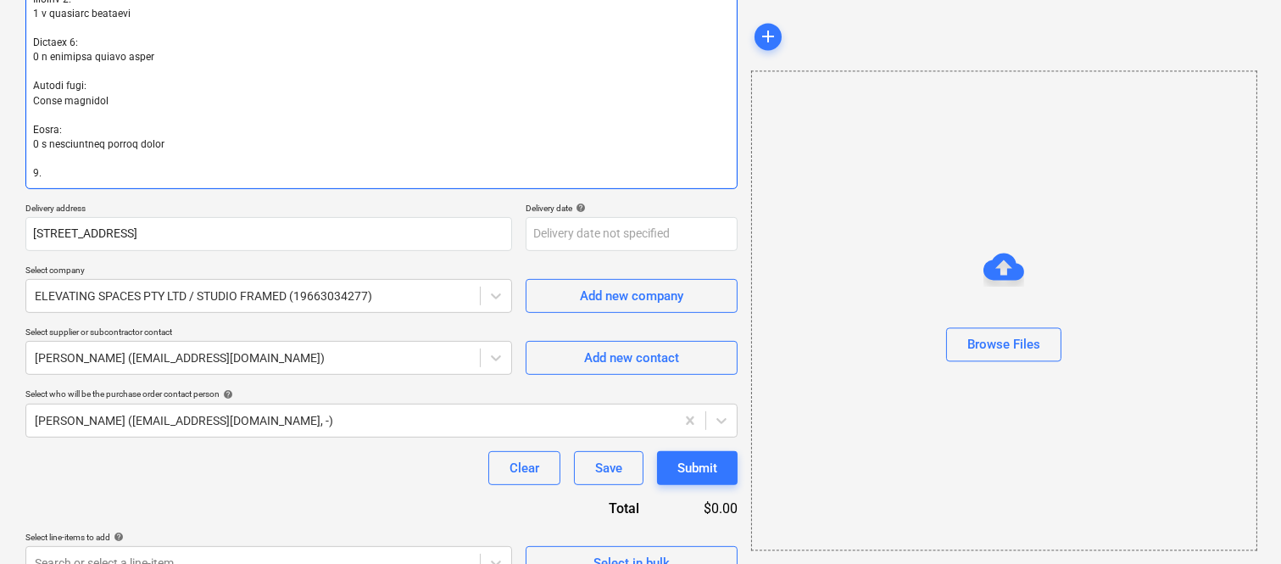
type textarea "Fabric specifications: - Luxaflex semi-sheer fabric for the living room: [PERSO…"
paste textarea "U102 Supply and install custom made Luxaflex window furnishings as per below: M…"
type textarea "x"
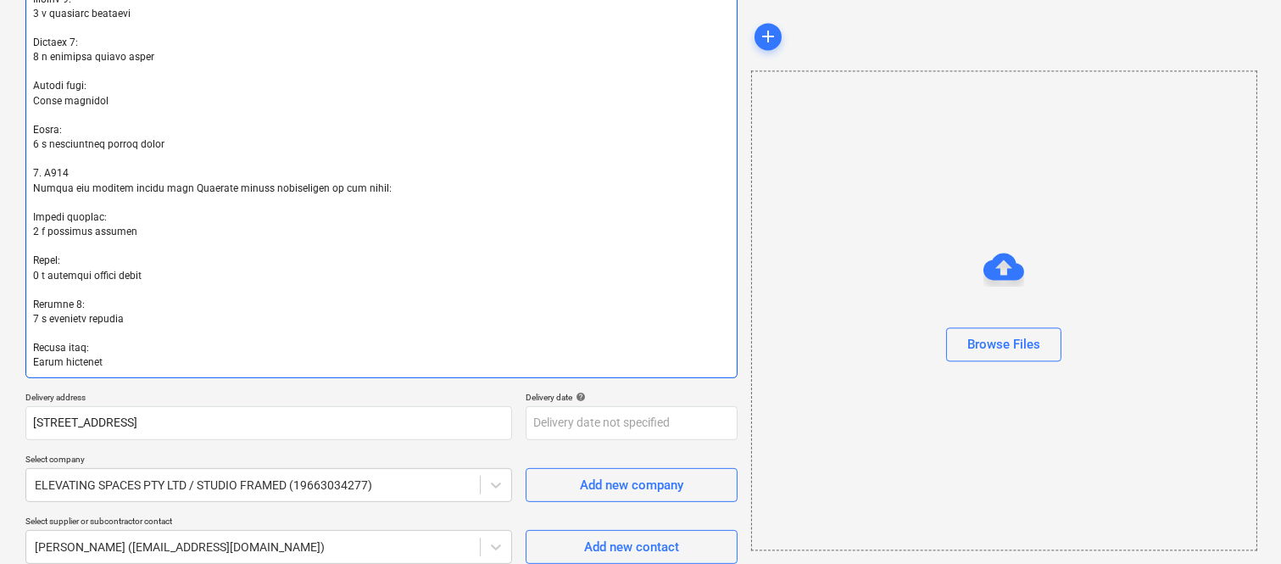
type textarea "Fabric specifications: - Luxaflex semi-sheer fabric for the living room: [PERSO…"
type textarea "x"
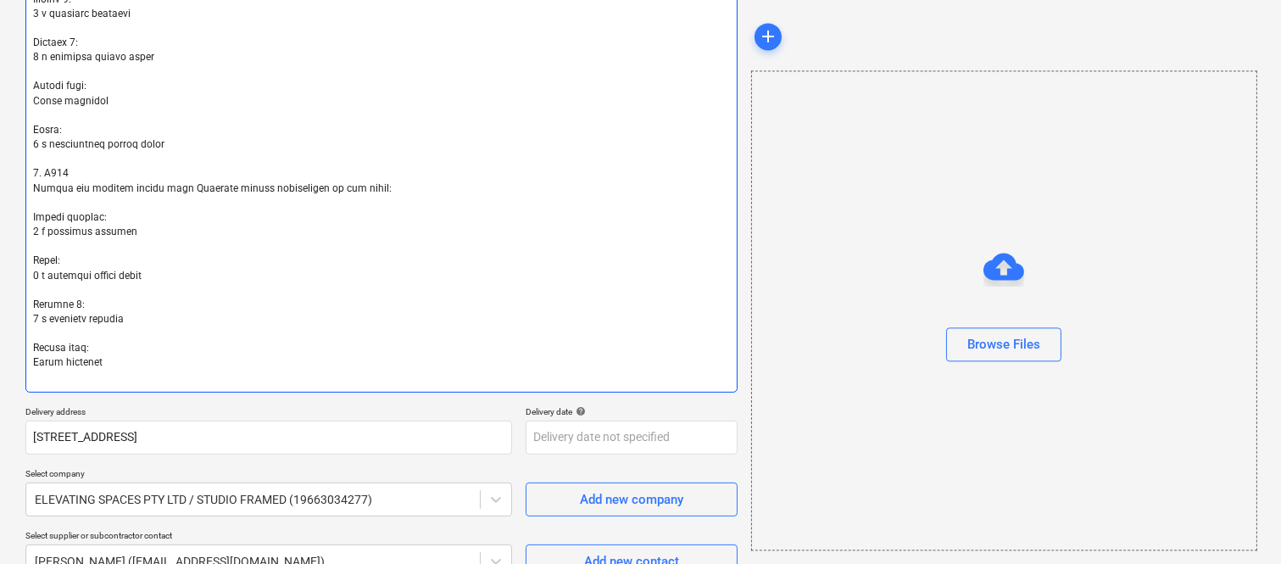
type textarea "Fabric specifications: - Luxaflex semi-sheer fabric for the living room: [PERSO…"
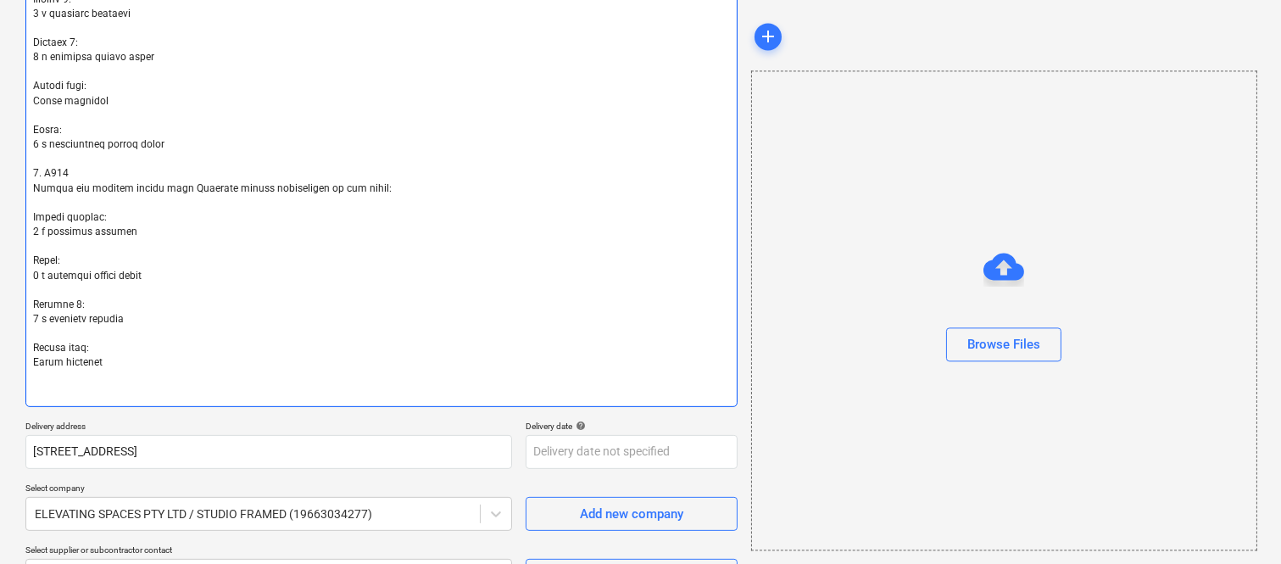
type textarea "x"
type textarea "Fabric specifications: - Luxaflex semi-sheer fabric for the living room: [PERSO…"
type textarea "x"
type textarea "Fabric specifications: - Luxaflex semi-sheer fabric for the living room: [PERSO…"
type textarea "x"
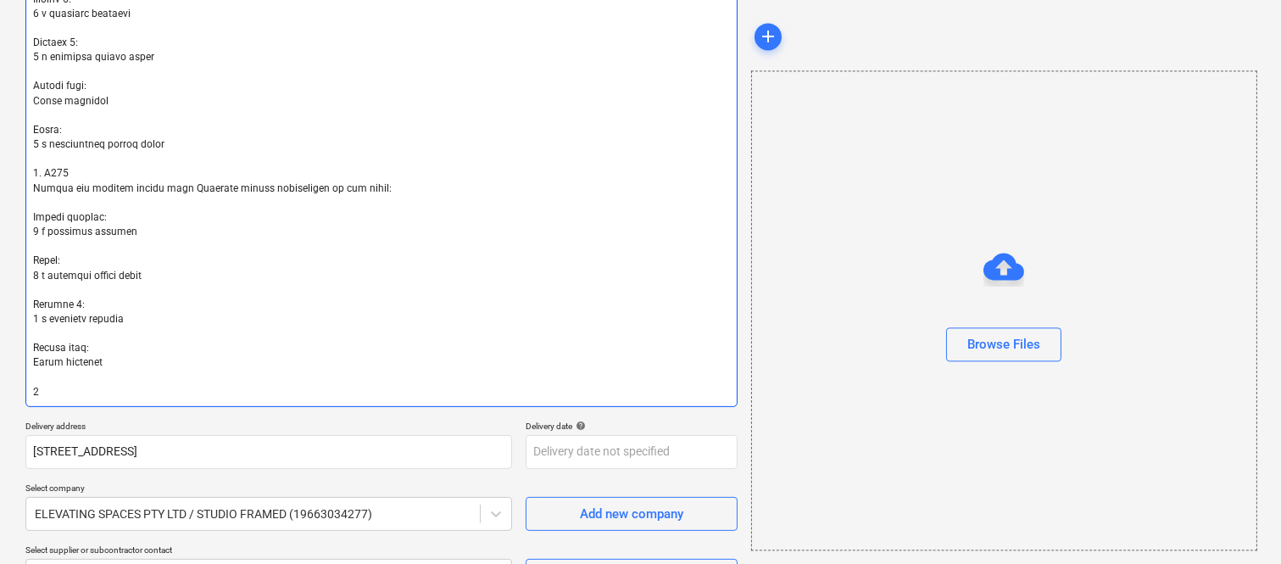
type textarea "Fabric specifications: - Luxaflex semi-sheer fabric for the living room: [PERSO…"
type textarea "x"
type textarea "Fabric specifications: - Luxaflex semi-sheer fabric for the living room: [PERSO…"
type textarea "x"
type textarea "Fabric specifications: - Luxaflex semi-sheer fabric for the living room: [PERSO…"
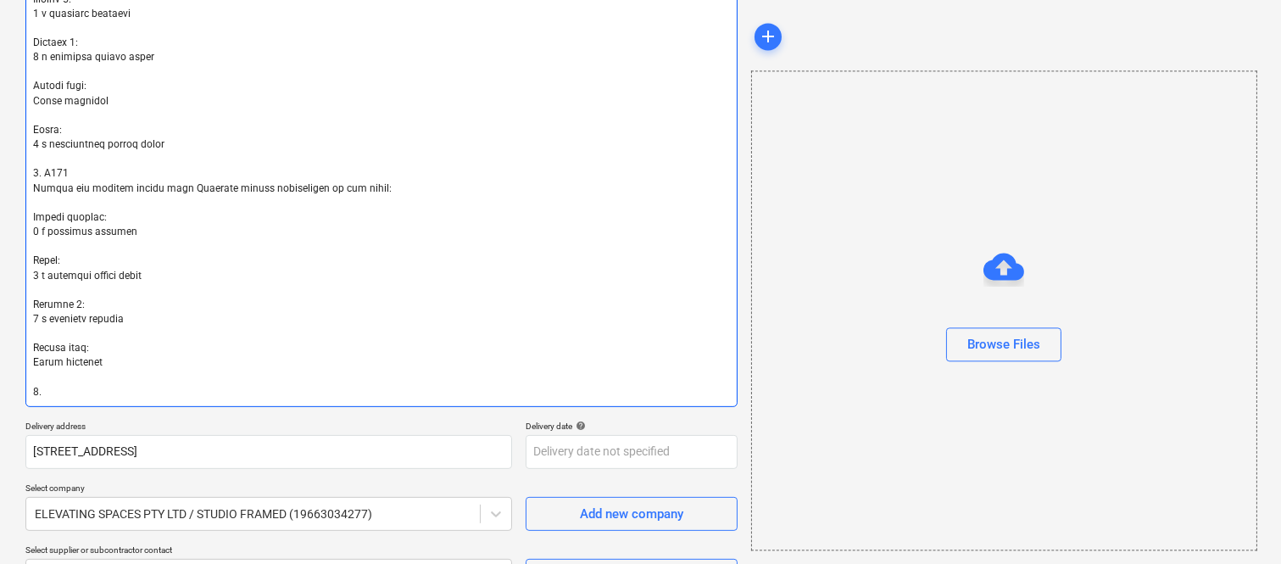
type textarea "x"
paste textarea "U103 Supply and install custom made Luxaflex window furnishings as per below: M…"
type textarea "Fabric specifications: - Luxaflex semi-sheer fabric for the living room: [PERSO…"
type textarea "x"
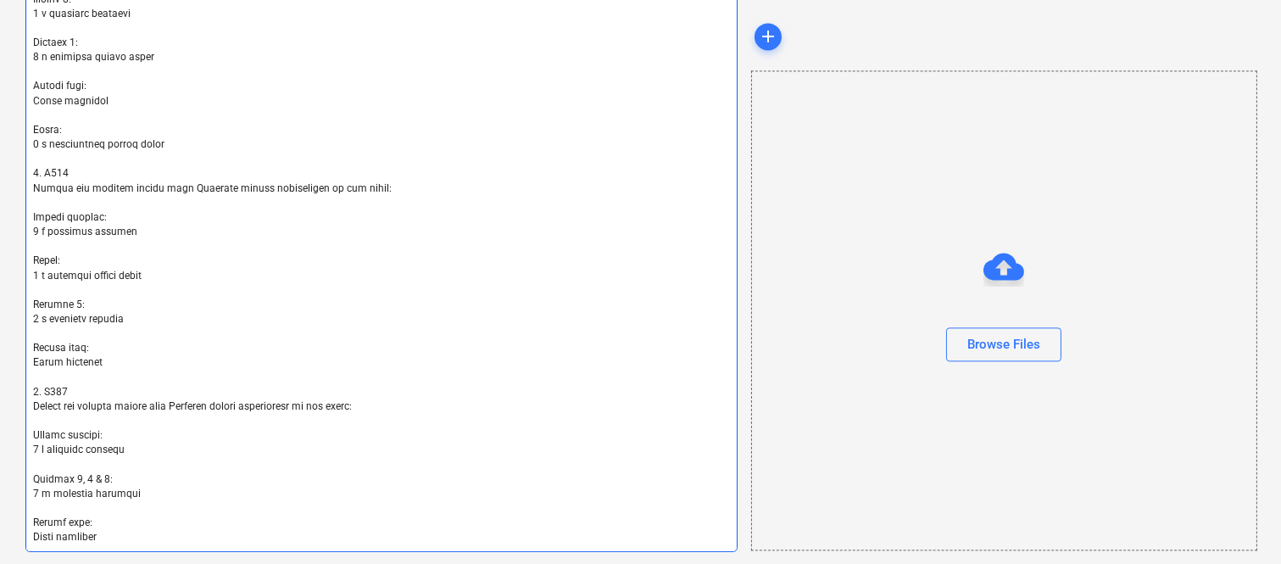
type textarea "Fabric specifications: - Luxaflex semi-sheer fabric for the living room: [PERSO…"
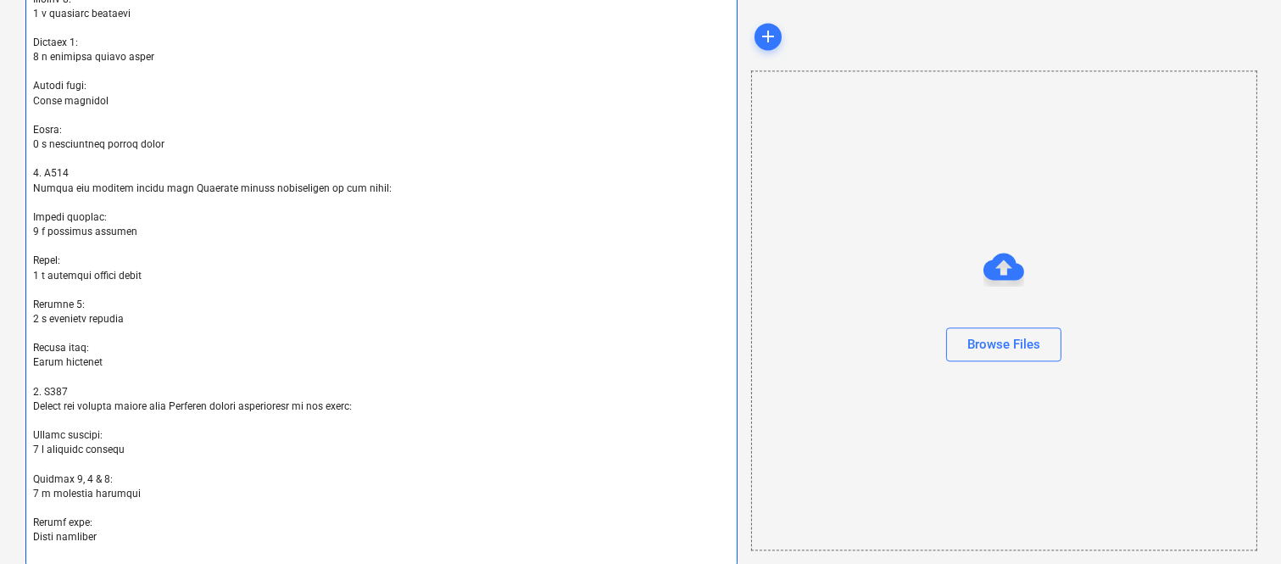
type textarea "x"
type textarea "Fabric specifications: - Luxaflex semi-sheer fabric for the living room: [PERSO…"
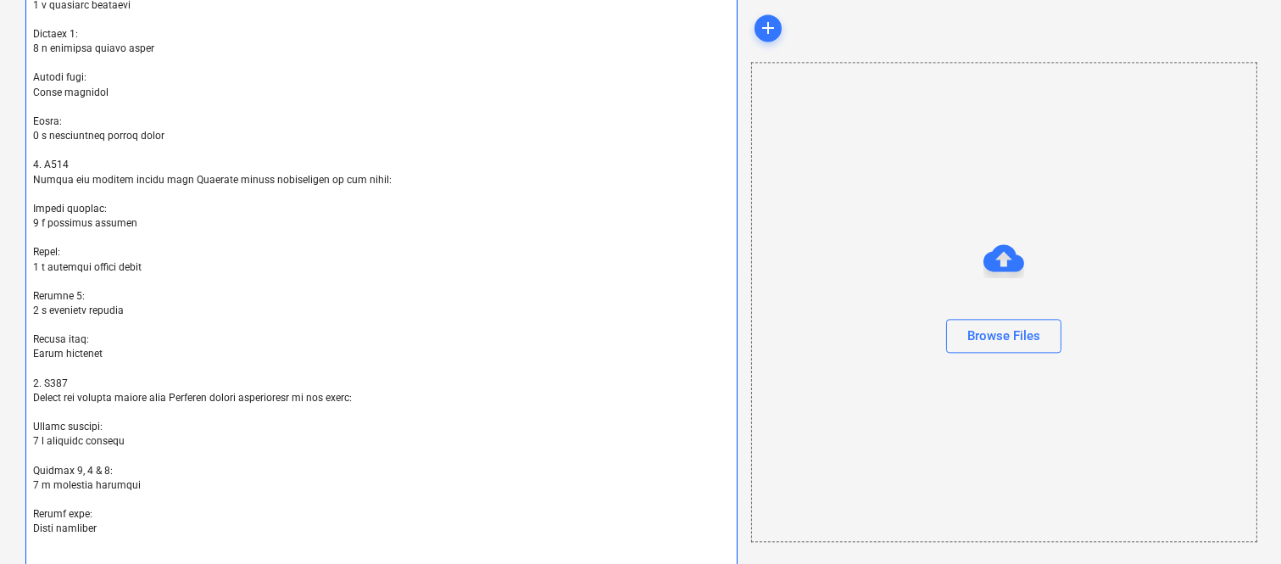
type textarea "x"
type textarea "Fabric specifications: - Luxaflex semi-sheer fabric for the living room: [PERSO…"
type textarea "x"
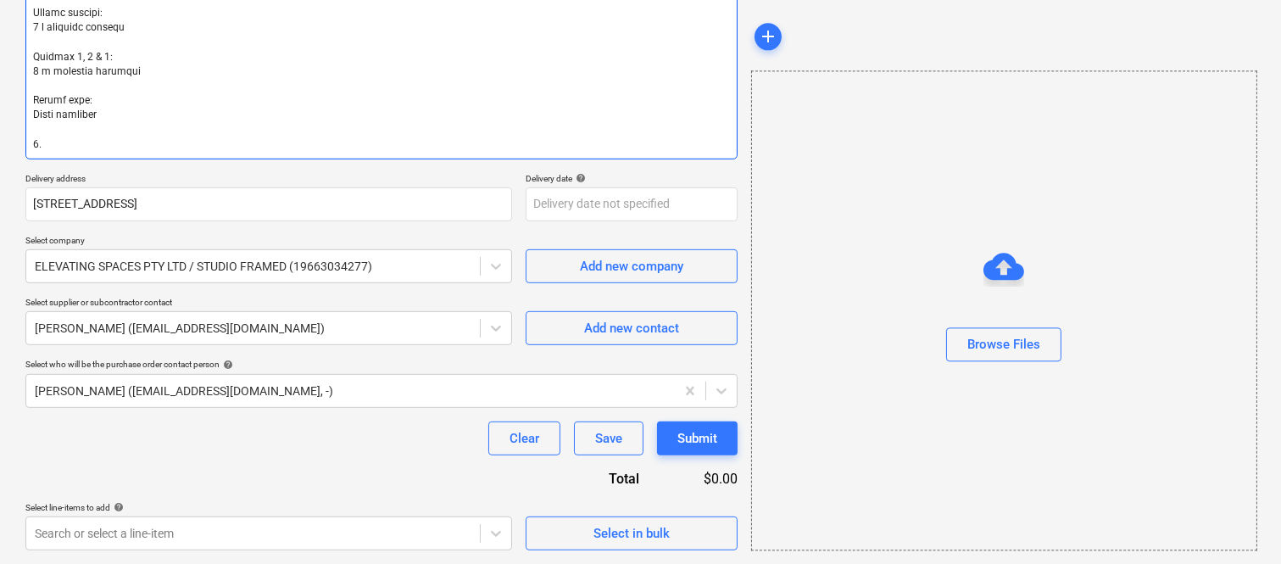
type textarea "Fabric specifications: - Luxaflex semi-sheer fabric for the living room: [PERSO…"
type textarea "x"
paste textarea "U201 Supply and install custom made Luxaflex window furnishings as per below: M…"
type textarea "Fabric specifications: - Luxaflex semi-sheer fabric for the living room: [PERSO…"
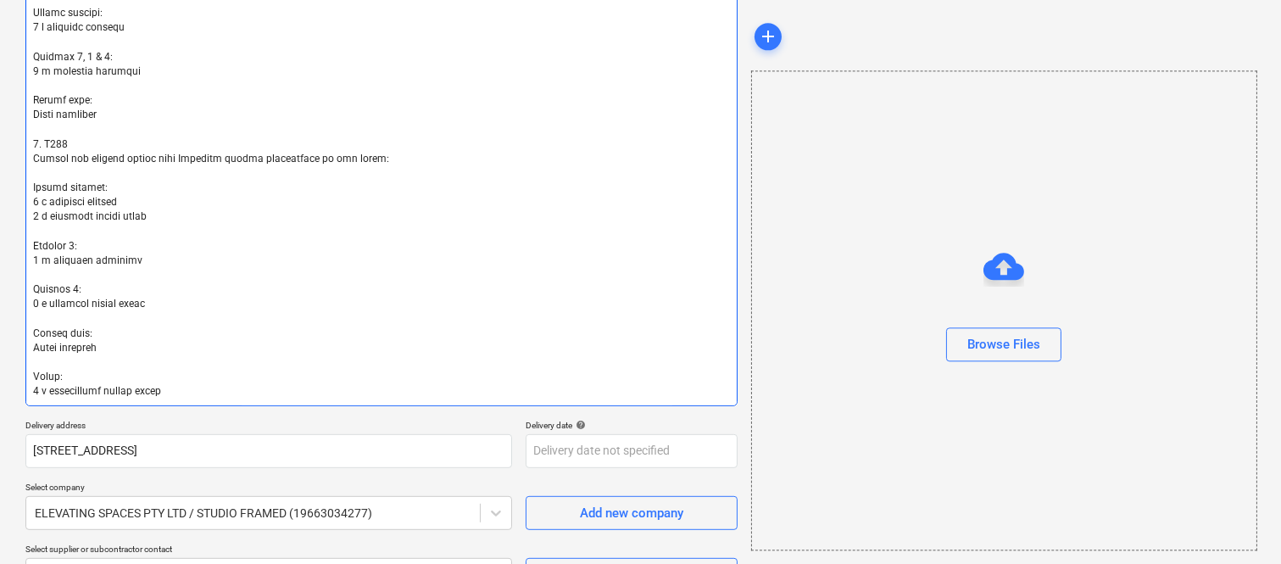
type textarea "x"
type textarea "Fabric specifications: - Luxaflex semi-sheer fabric for the living room: [PERSO…"
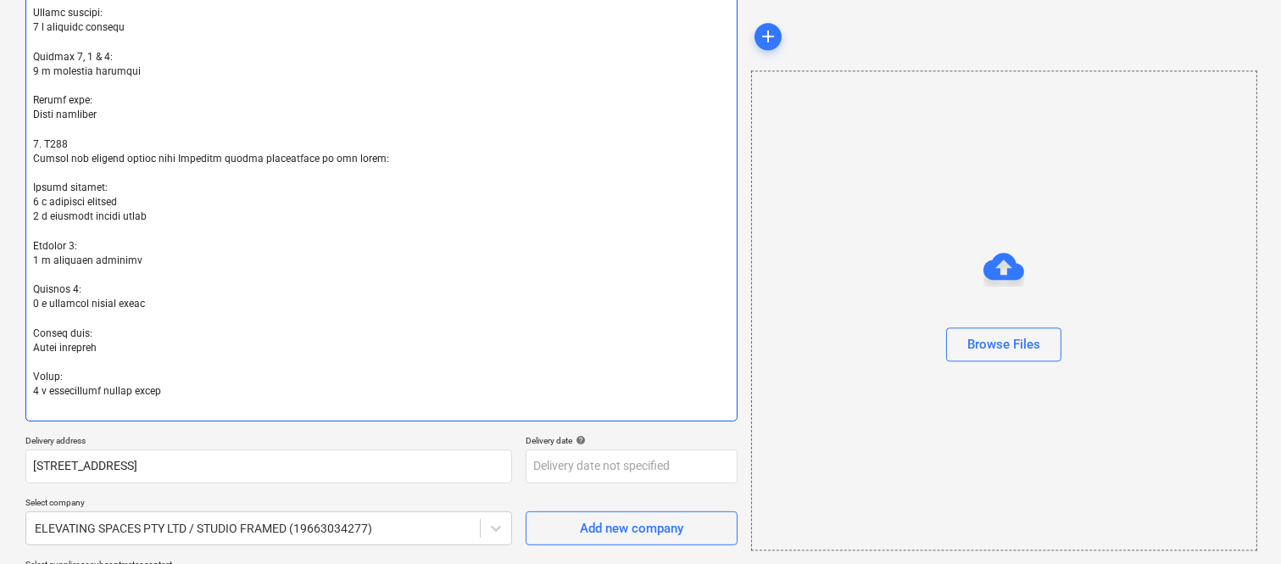
type textarea "x"
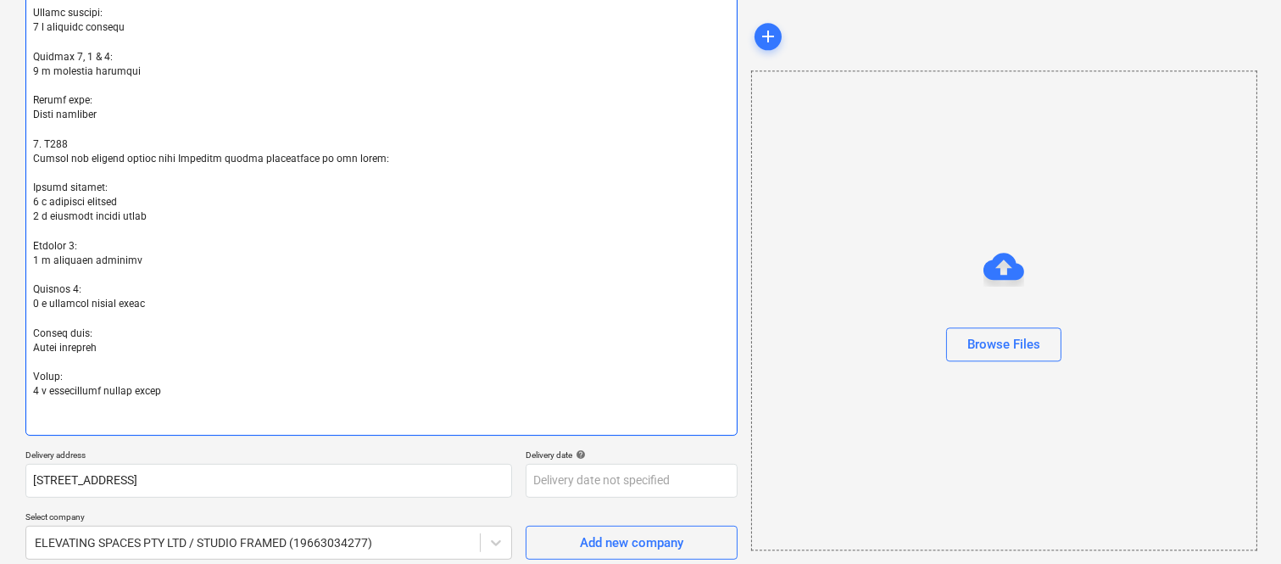
type textarea "Fabric specifications: - Luxaflex semi-sheer fabric for the living room: [PERSO…"
type textarea "x"
type textarea "Fabric specifications: - Luxaflex semi-sheer fabric for the living room: [PERSO…"
type textarea "x"
type textarea "Fabric specifications: - Luxaflex semi-sheer fabric for the living room: [PERSO…"
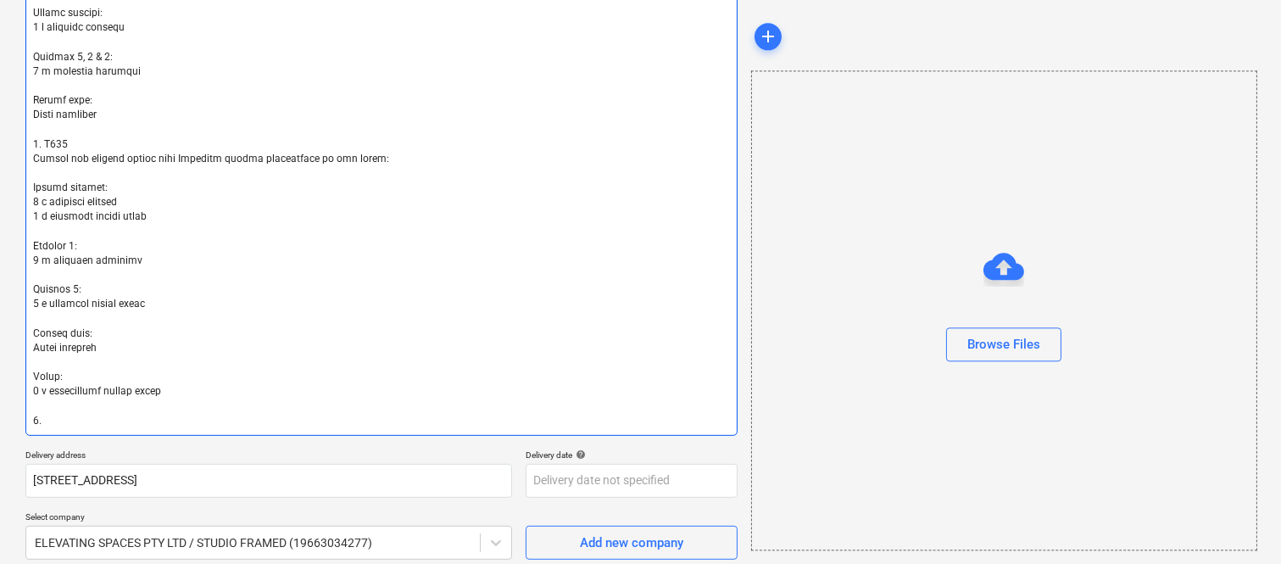
type textarea "x"
paste textarea "U202 Supply and install custom made Luxaflex window furnishings as per below: M…"
type textarea "Fabric specifications: - Luxaflex semi-sheer fabric for the living room: [PERSO…"
type textarea "x"
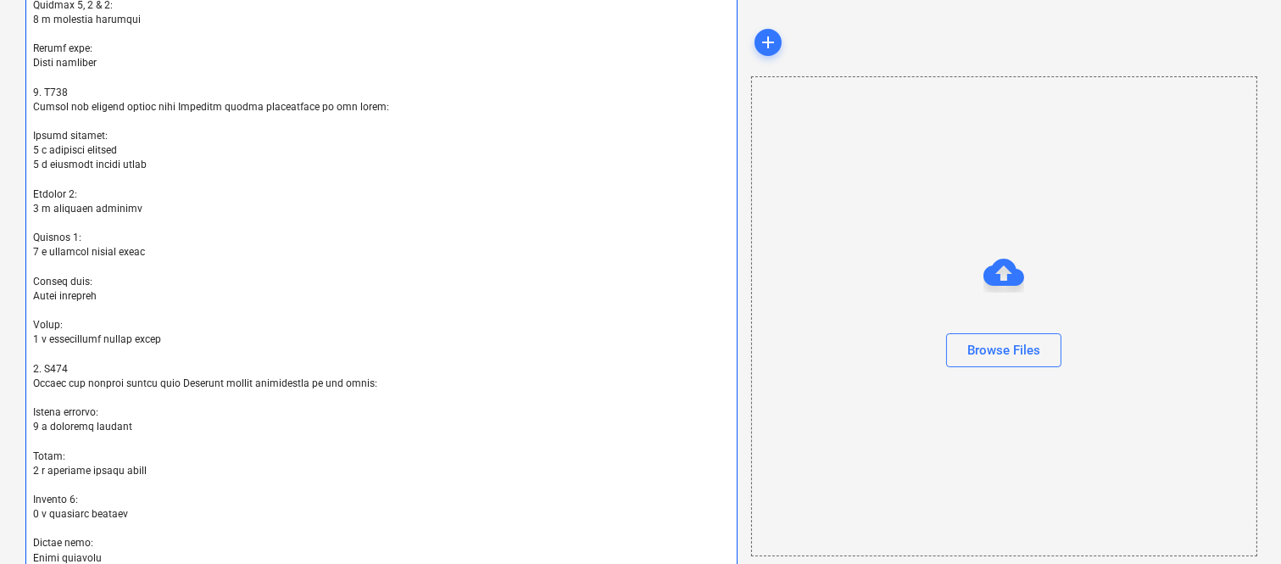
scroll to position [2138, 0]
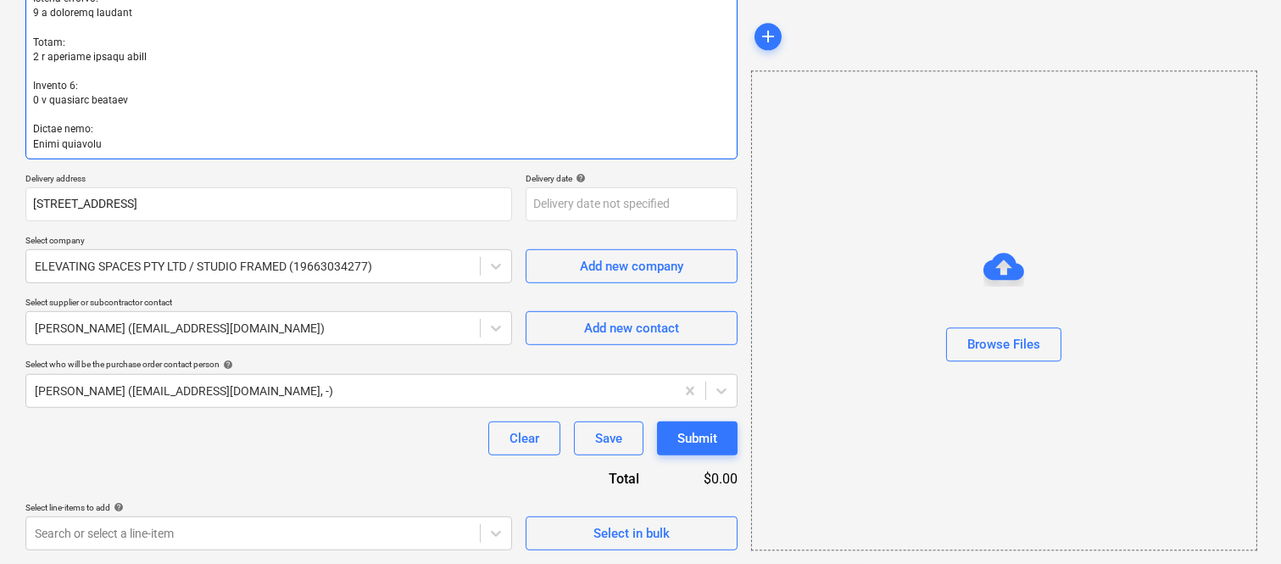
type textarea "Fabric specifications: - Luxaflex semi-sheer fabric for the living room: [PERSO…"
type textarea "x"
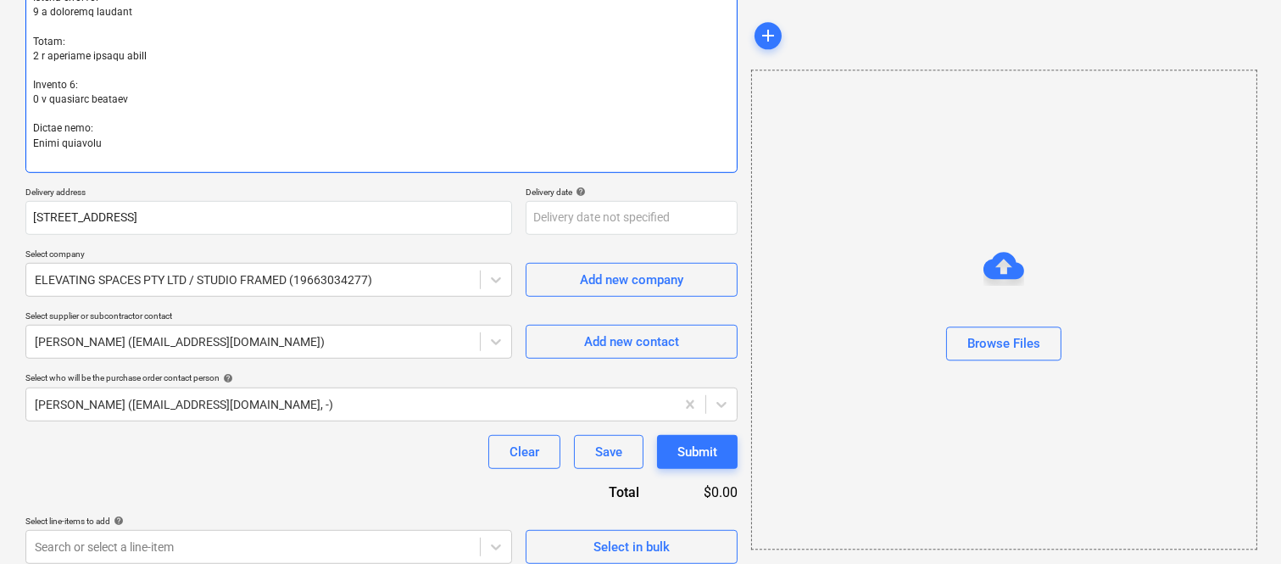
type textarea "Fabric specifications: - Luxaflex semi-sheer fabric for the living room: [PERSO…"
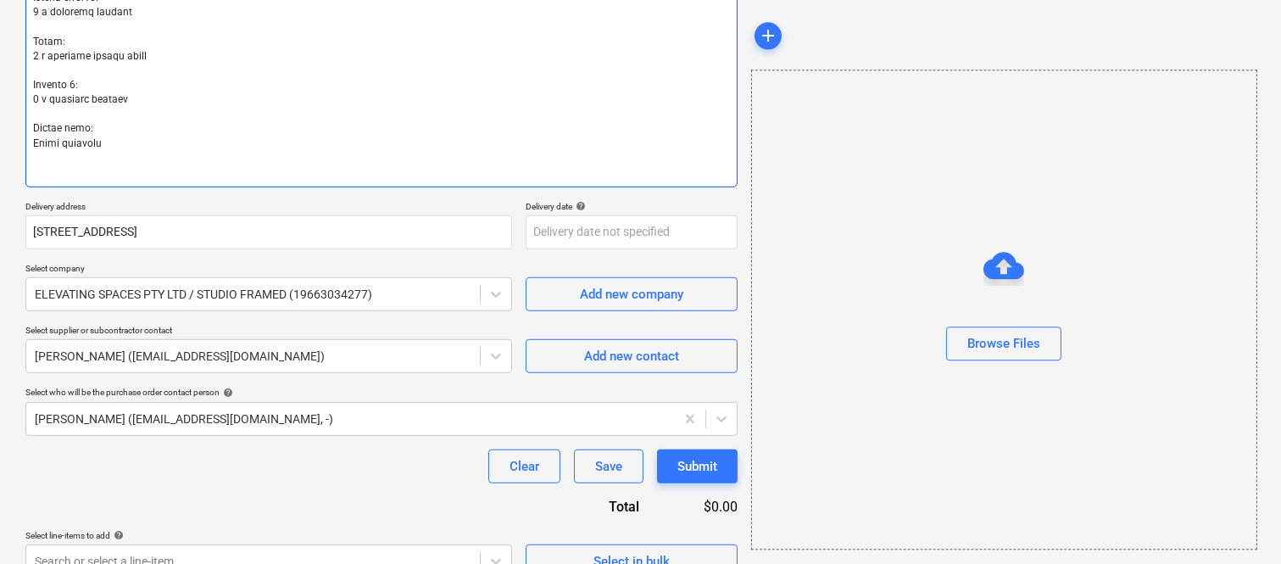
type textarea "x"
type textarea "Fabric specifications: - Luxaflex semi-sheer fabric for the living room: [PERSO…"
type textarea "x"
type textarea "Fabric specifications: - Luxaflex semi-sheer fabric for the living room: [PERSO…"
type textarea "x"
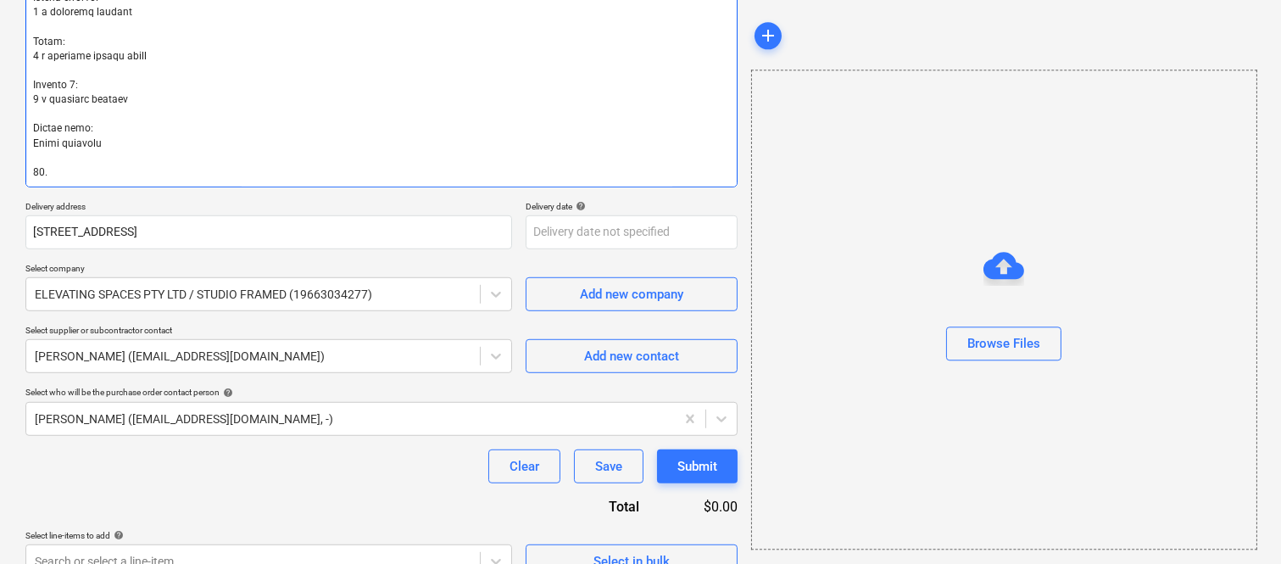
type textarea "Fabric specifications: - Luxaflex semi-sheer fabric for the living room: [PERSO…"
type textarea "x"
type textarea "Fabric specifications: - Luxaflex semi-sheer fabric for the living room: [PERSO…"
paste textarea "U203 Supply and install custom made Luxaflex window furnishings as per below: M…"
type textarea "x"
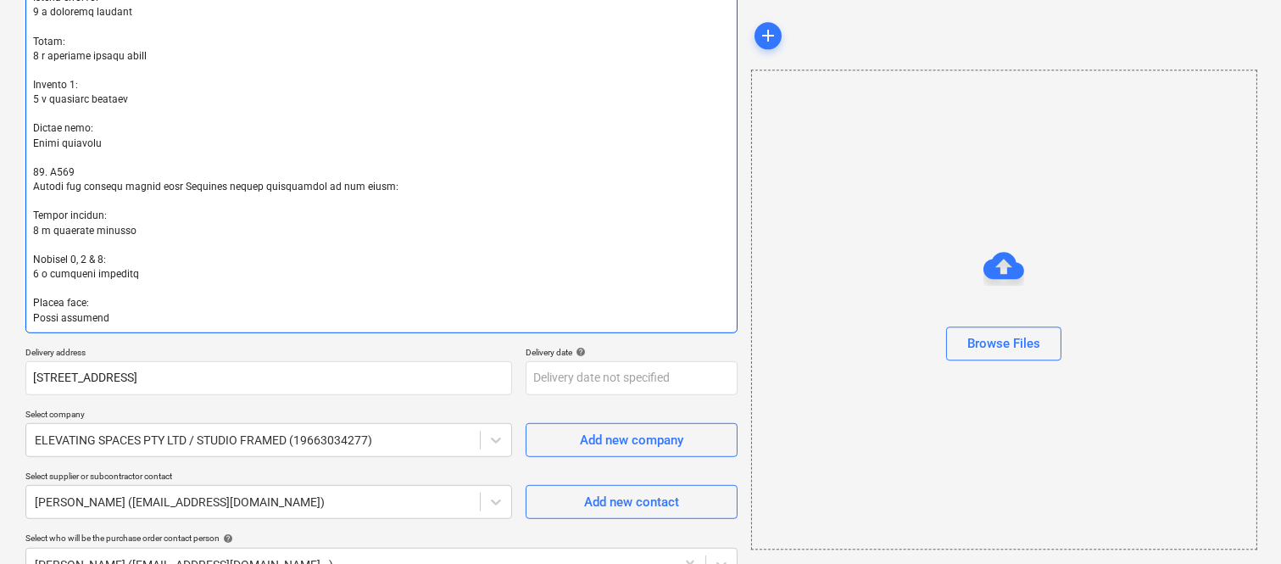
type textarea "Fabric specifications: - Luxaflex semi-sheer fabric for the living room: [PERSO…"
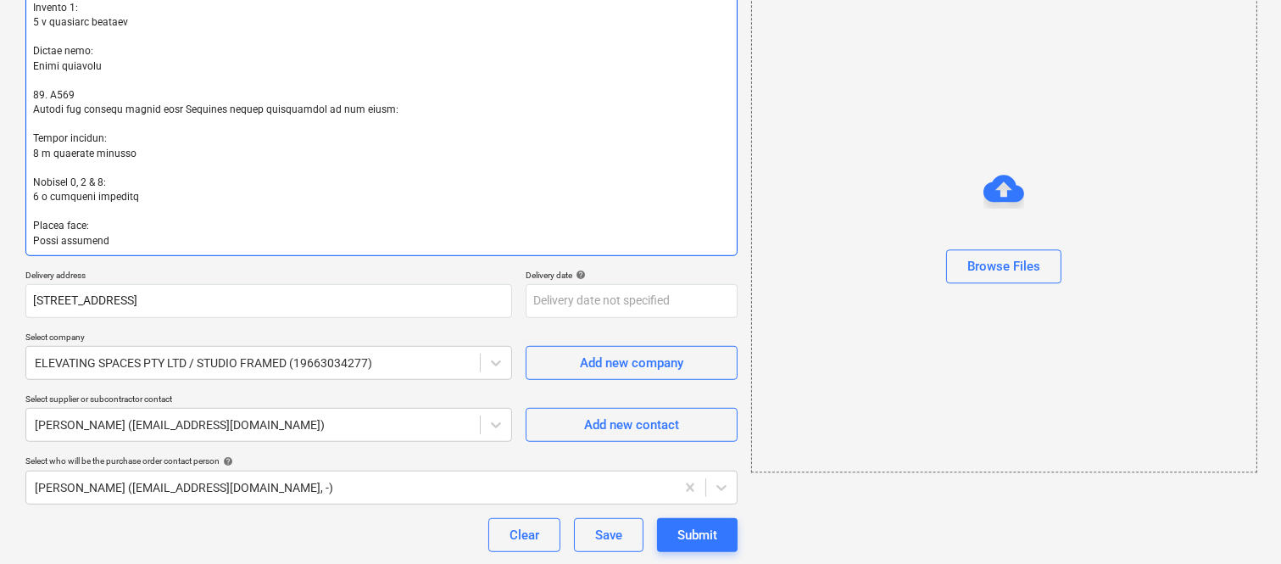
scroll to position [2311, 0]
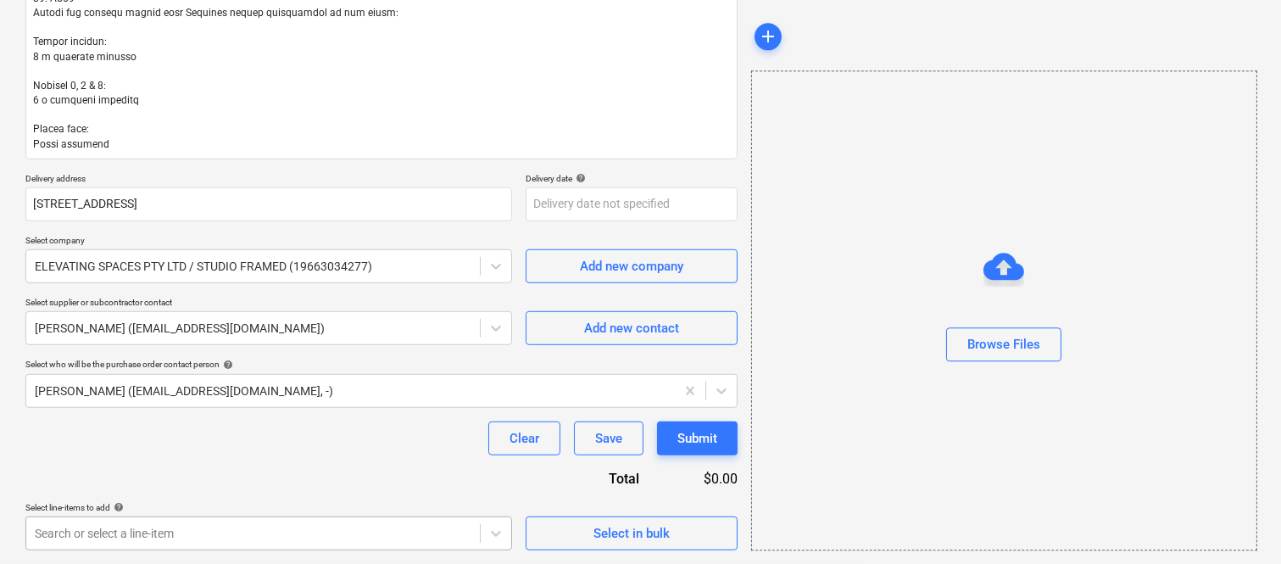
type textarea "x"
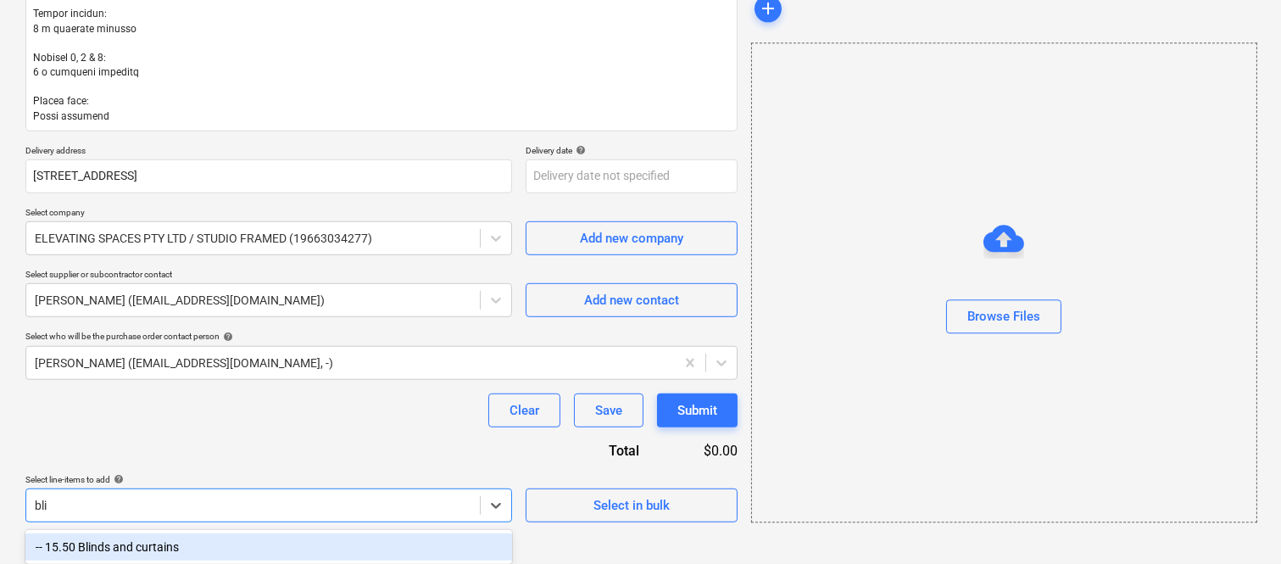
scroll to position [2339, 0]
type input "blinds"
drag, startPoint x: 192, startPoint y: 538, endPoint x: 205, endPoint y: 486, distance: 54.3
click at [192, 538] on div "-- 15.50 Blinds and curtains" at bounding box center [268, 546] width 487 height 27
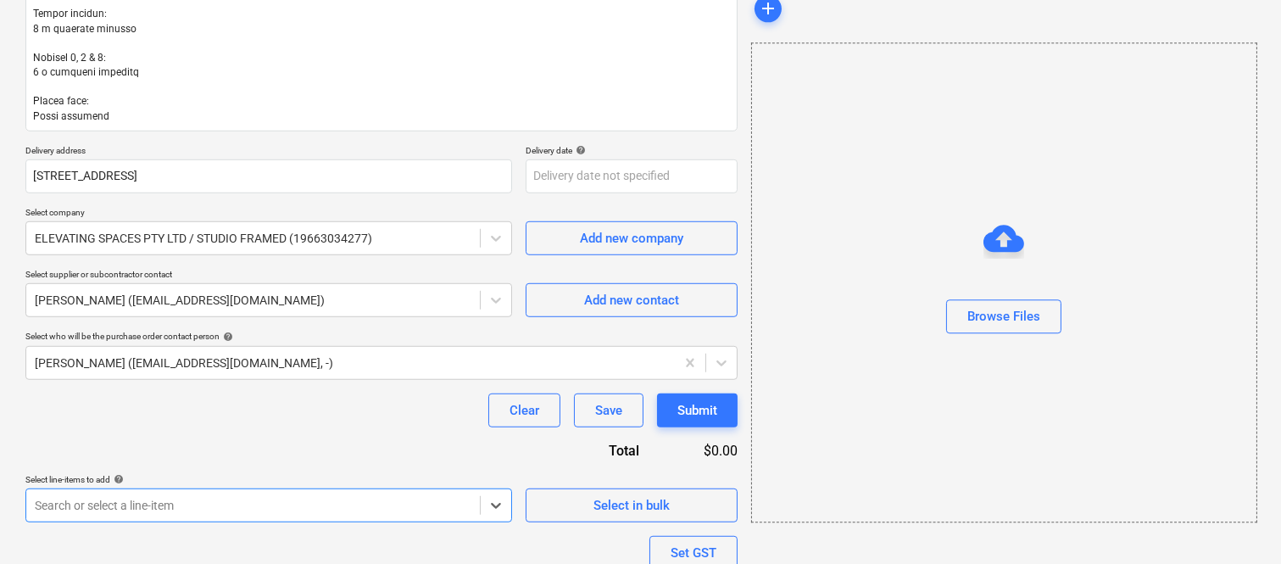
type textarea "x"
click at [203, 414] on div "Clear Save Submit" at bounding box center [381, 410] width 712 height 34
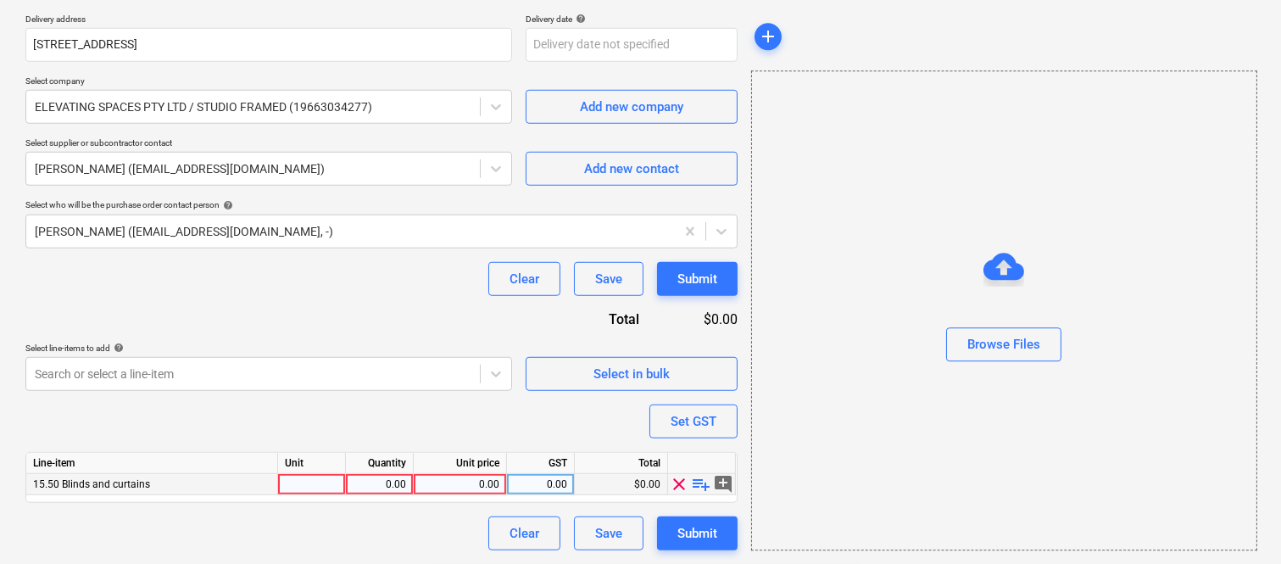
click at [325, 481] on div at bounding box center [312, 484] width 68 height 21
type input "INVOICE"
type textarea "x"
click at [388, 486] on div "0.00" at bounding box center [379, 484] width 53 height 21
type input "1"
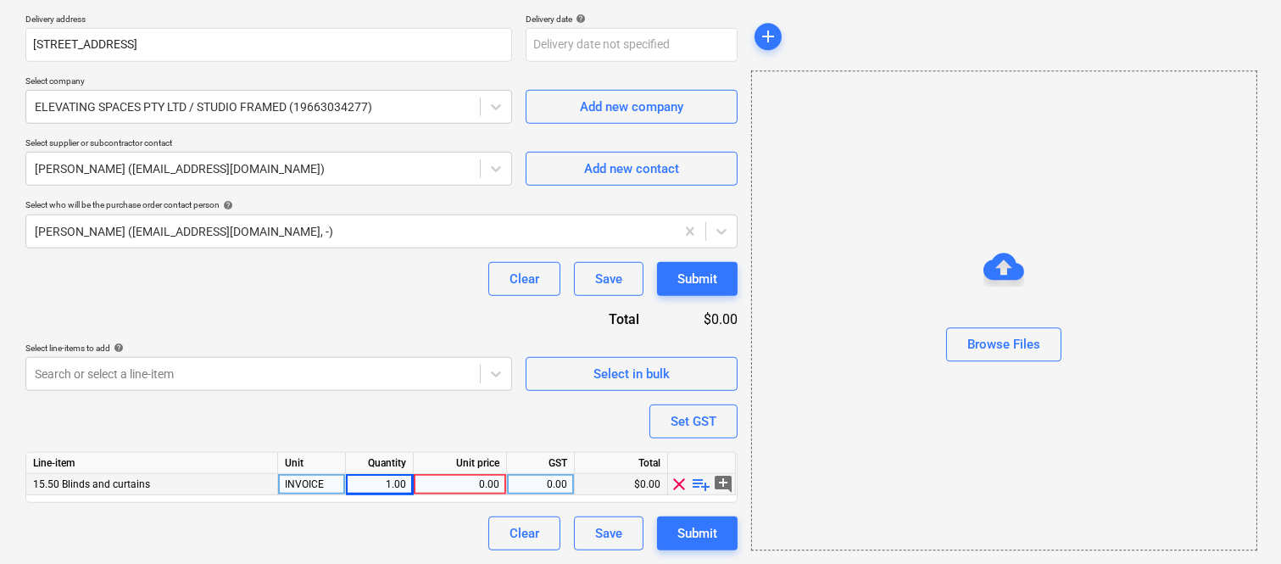
click at [460, 486] on div "0.00" at bounding box center [459, 484] width 79 height 21
type textarea "x"
click at [471, 484] on div "0.00" at bounding box center [459, 484] width 79 height 21
type input "87165"
type textarea "x"
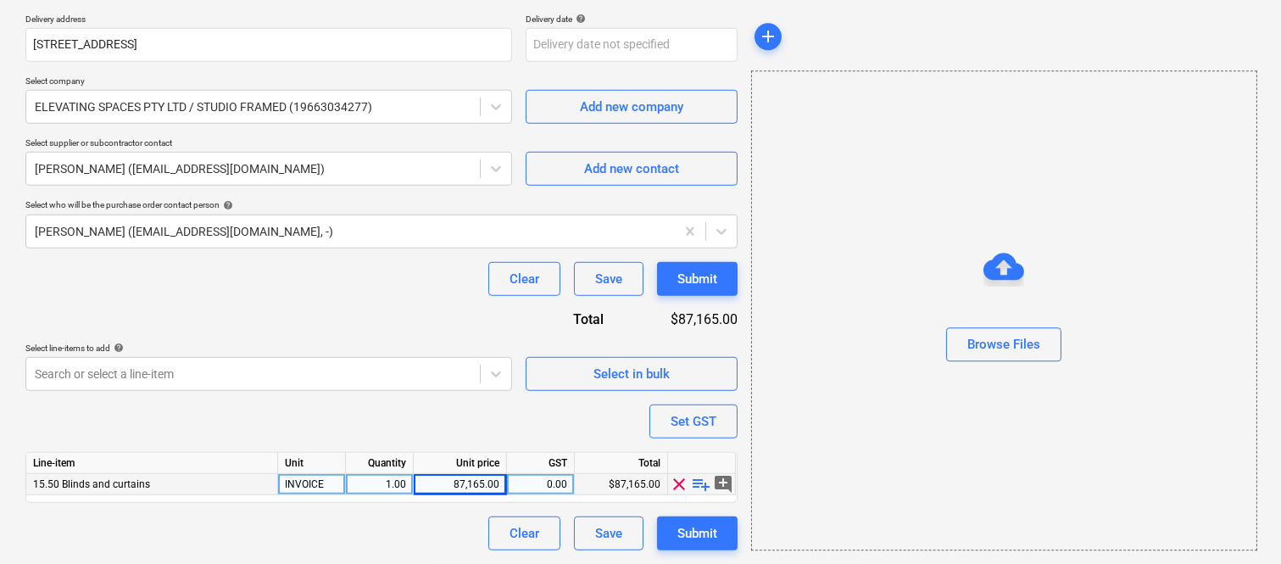
click at [551, 487] on div "0.00" at bounding box center [540, 484] width 53 height 21
type input "10"
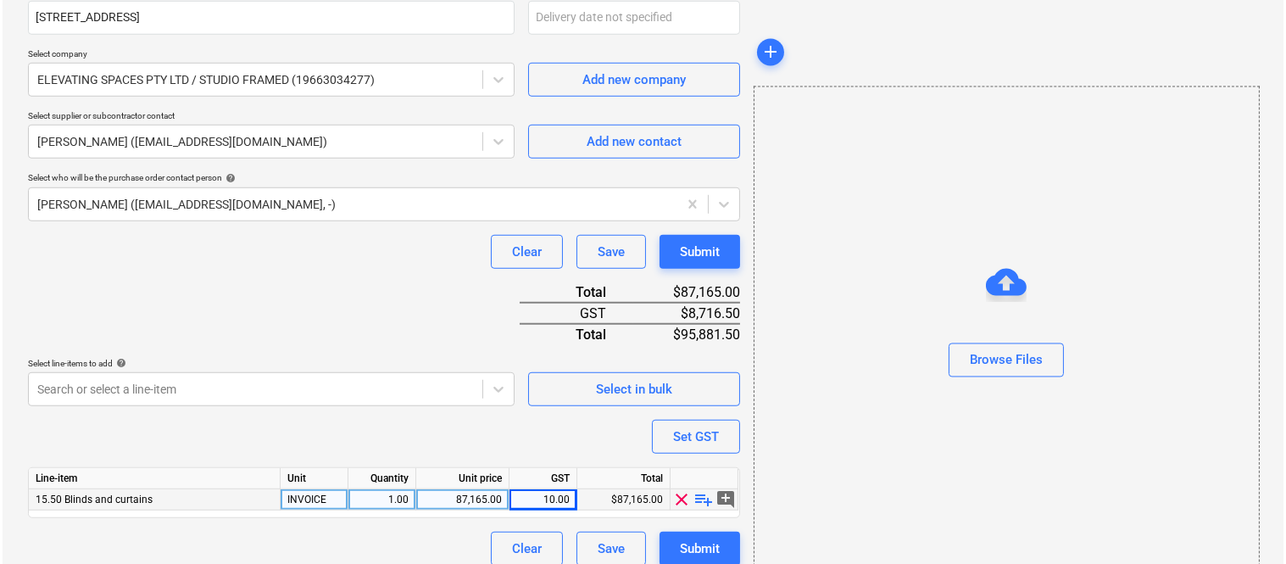
scroll to position [2513, 0]
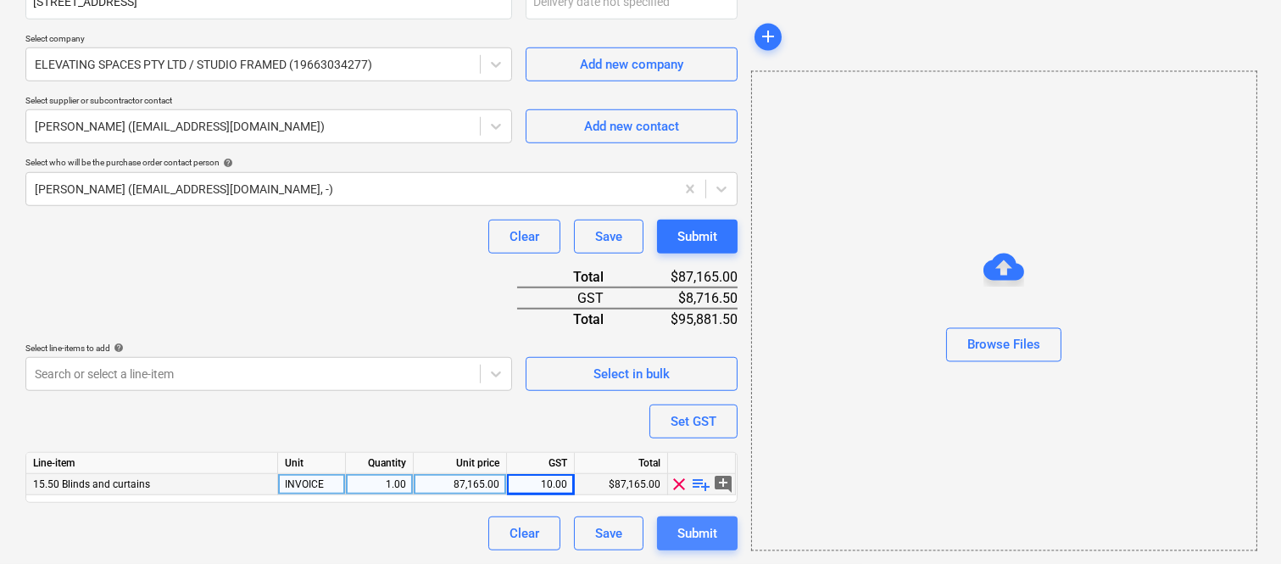
click at [704, 532] on div "Submit" at bounding box center [697, 533] width 40 height 22
type textarea "x"
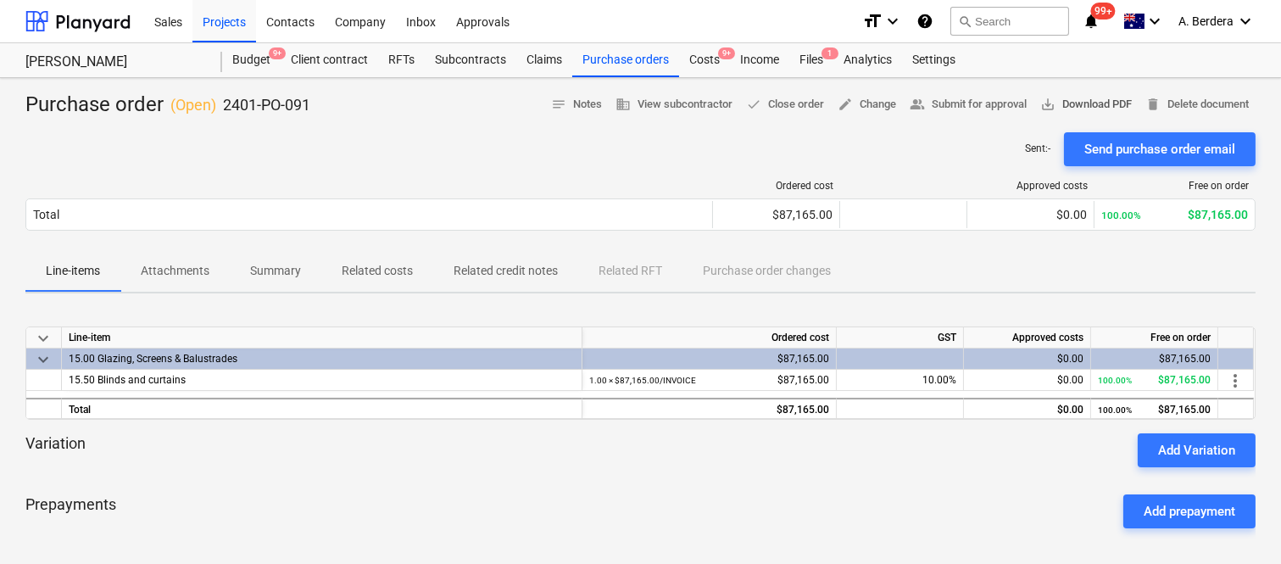
click at [1047, 108] on span "save_alt" at bounding box center [1047, 104] width 15 height 15
